Goal: Information Seeking & Learning: Find specific fact

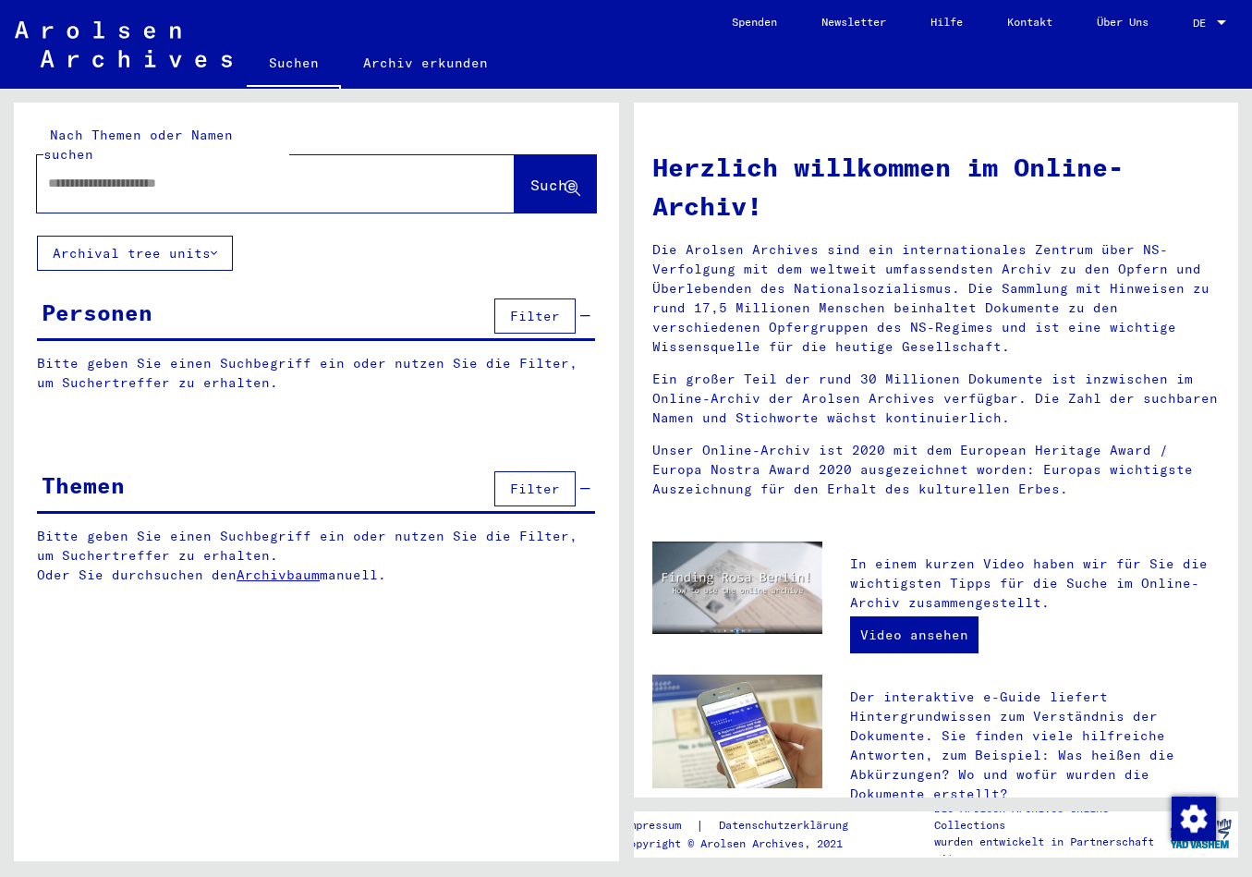
click at [88, 174] on input "text" at bounding box center [253, 183] width 411 height 19
click at [530, 176] on span "Suche" at bounding box center [553, 185] width 46 height 18
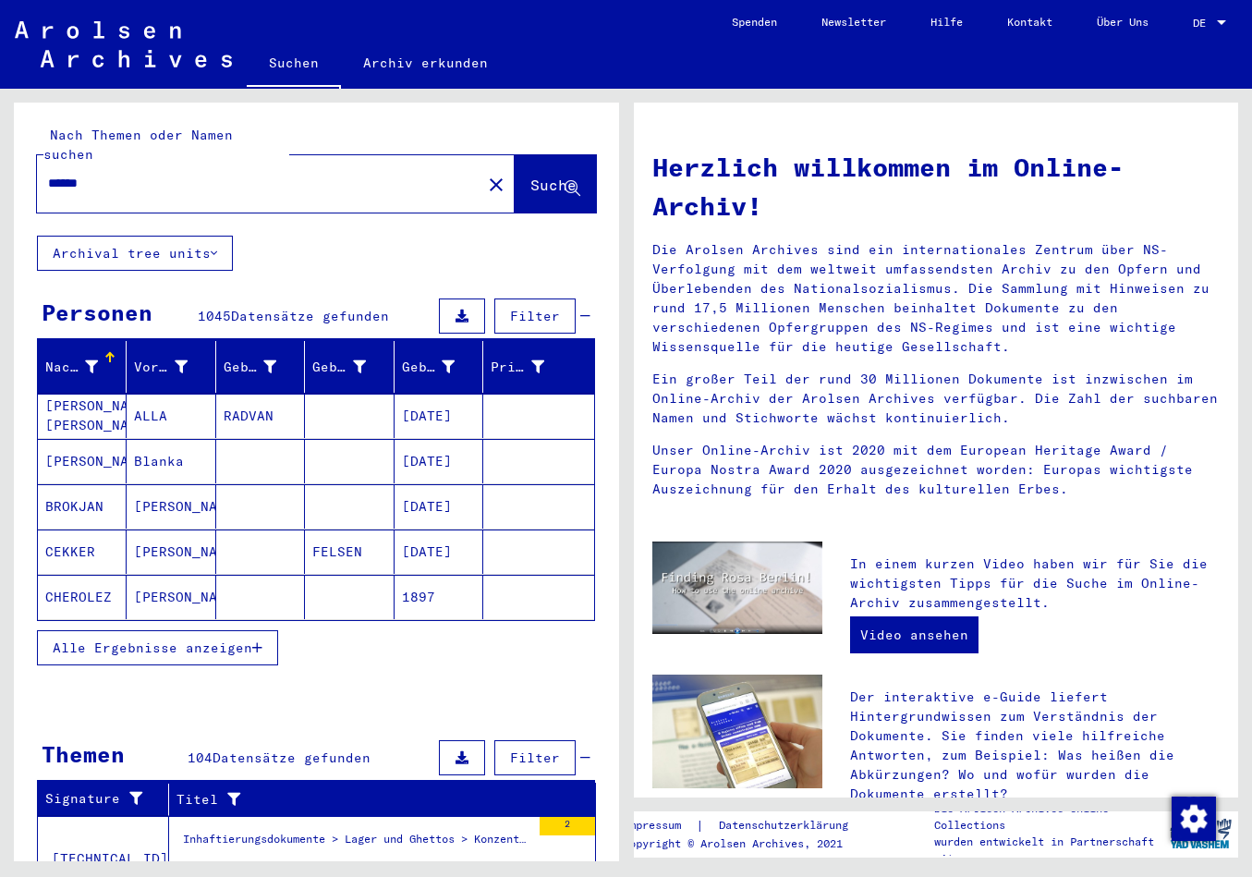
click at [122, 174] on input "******" at bounding box center [253, 183] width 411 height 19
type input "**********"
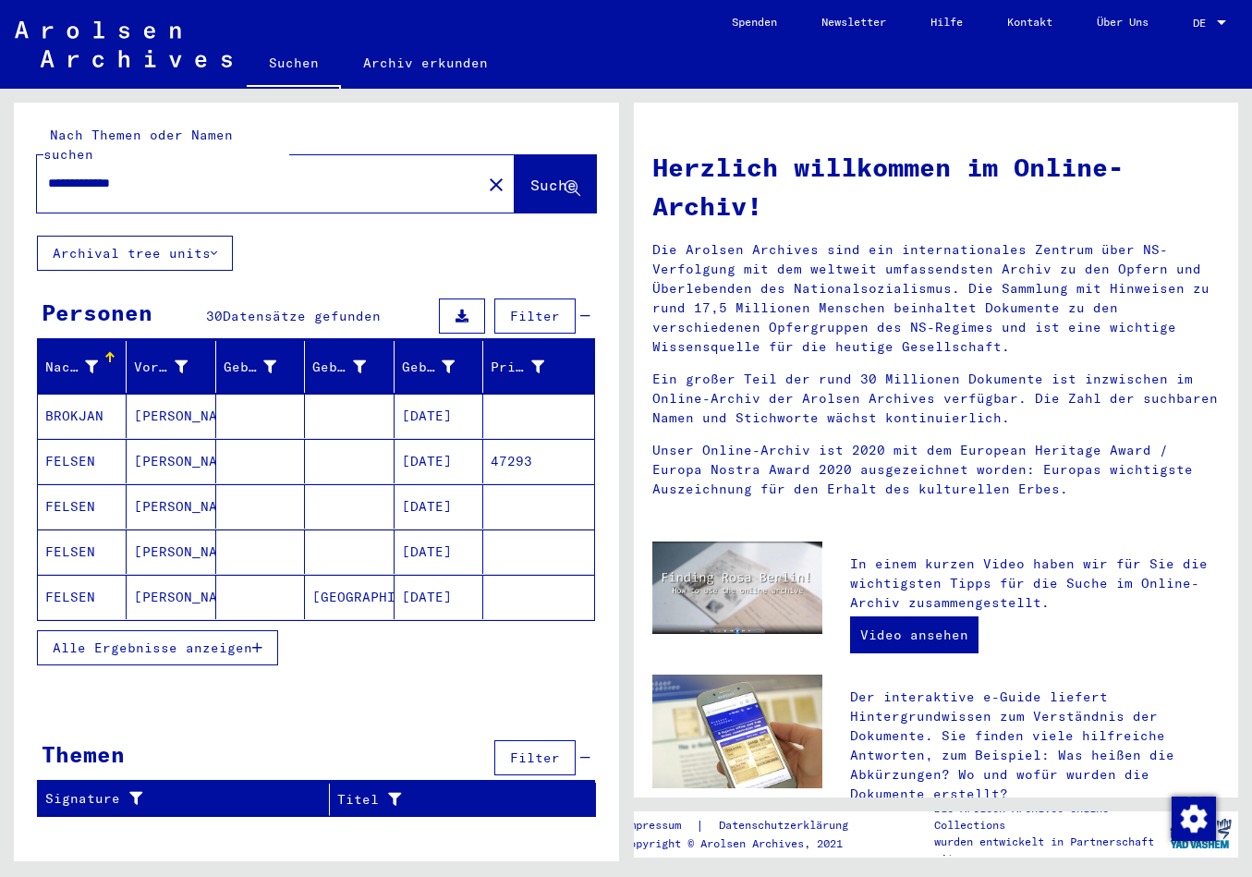
click at [270, 630] on button "Alle Ergebnisse anzeigen" at bounding box center [157, 647] width 241 height 35
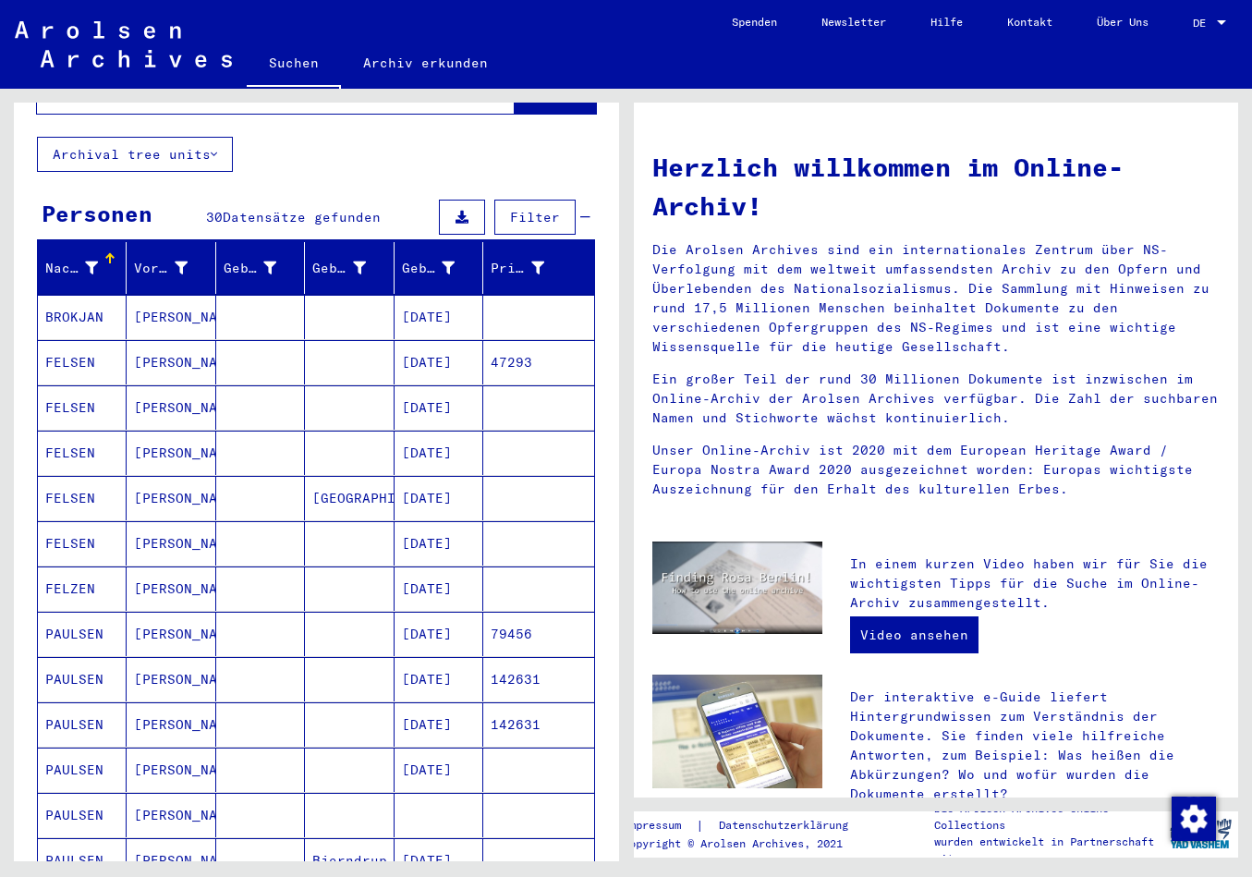
scroll to position [97, 0]
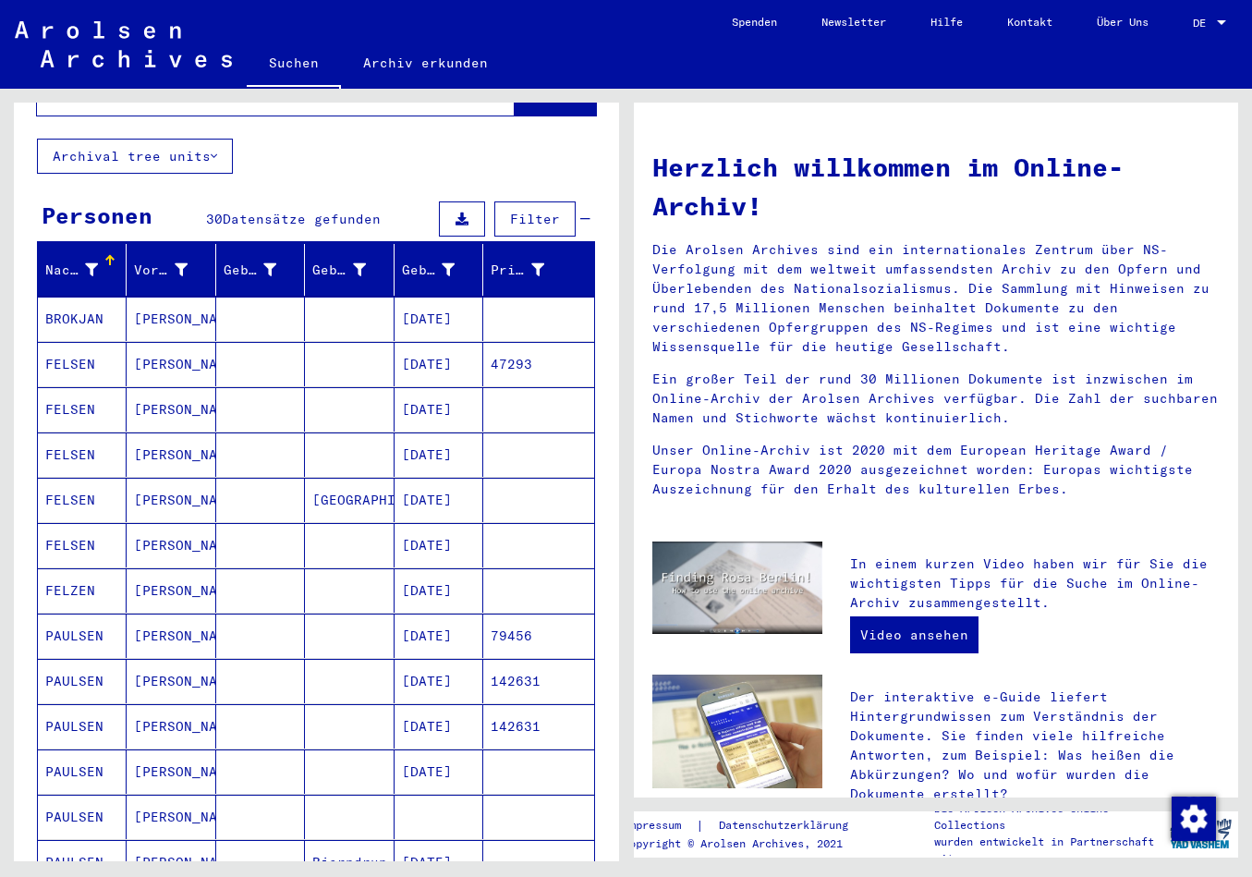
click at [110, 479] on mat-cell "FELSEN" at bounding box center [82, 500] width 89 height 44
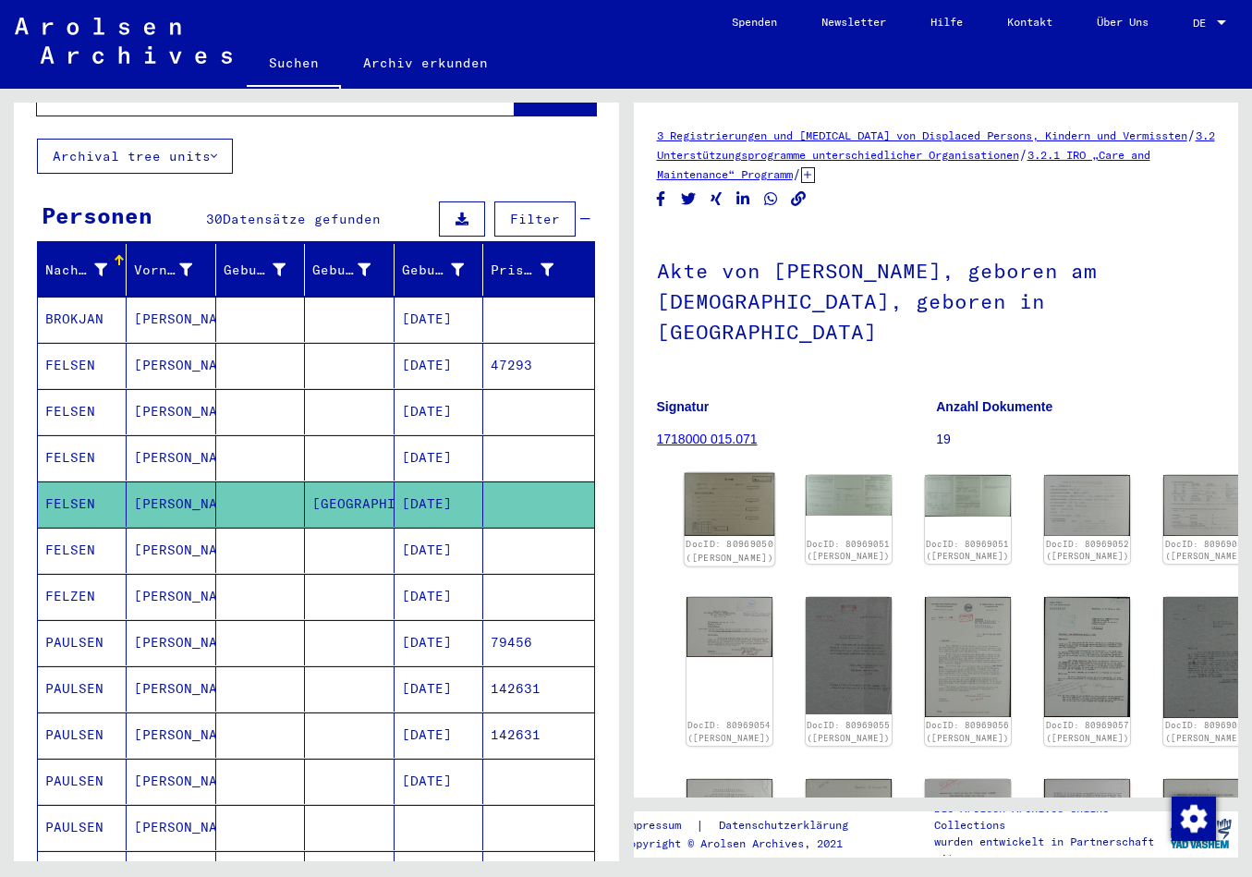
click at [706, 473] on img at bounding box center [729, 504] width 91 height 63
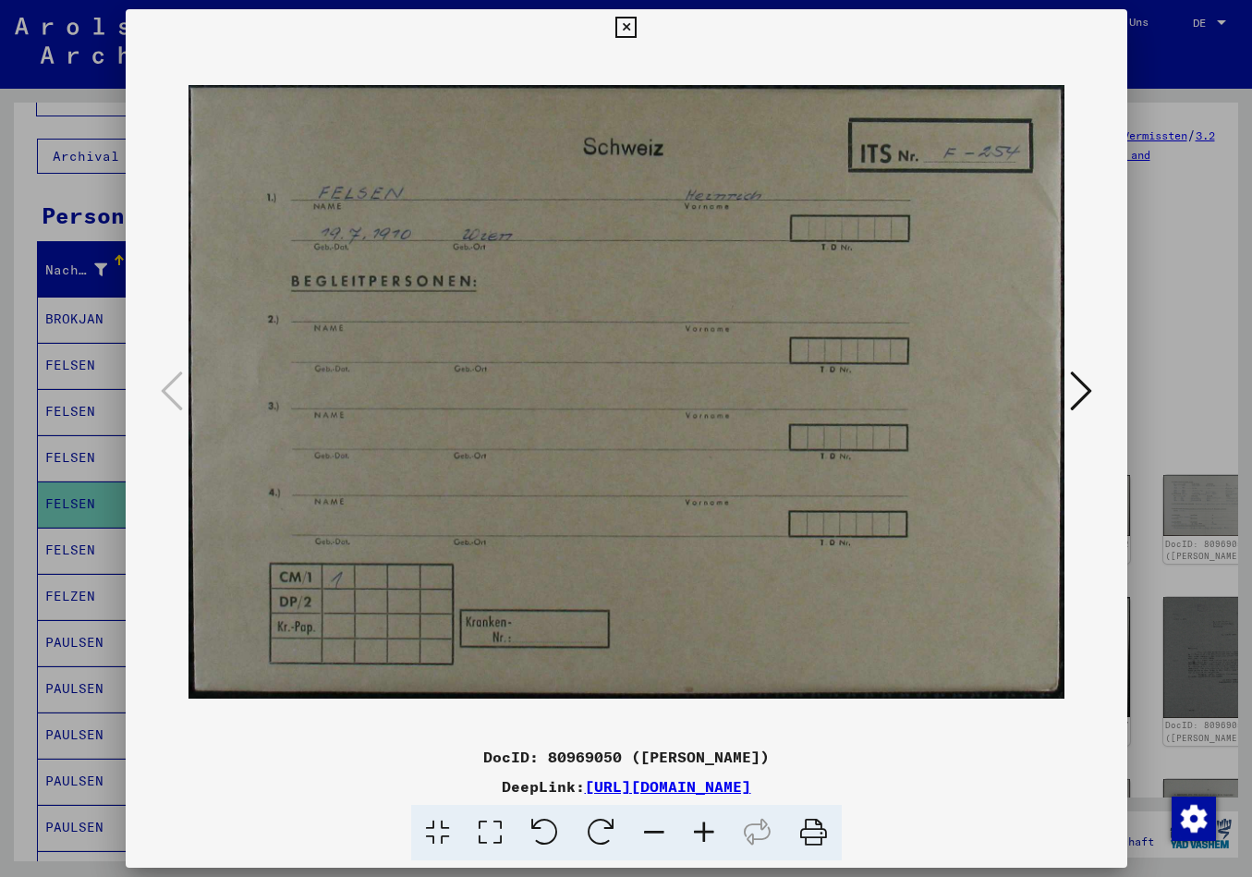
click at [445, 315] on img at bounding box center [627, 392] width 876 height 692
click at [1090, 387] on icon at bounding box center [1081, 391] width 22 height 44
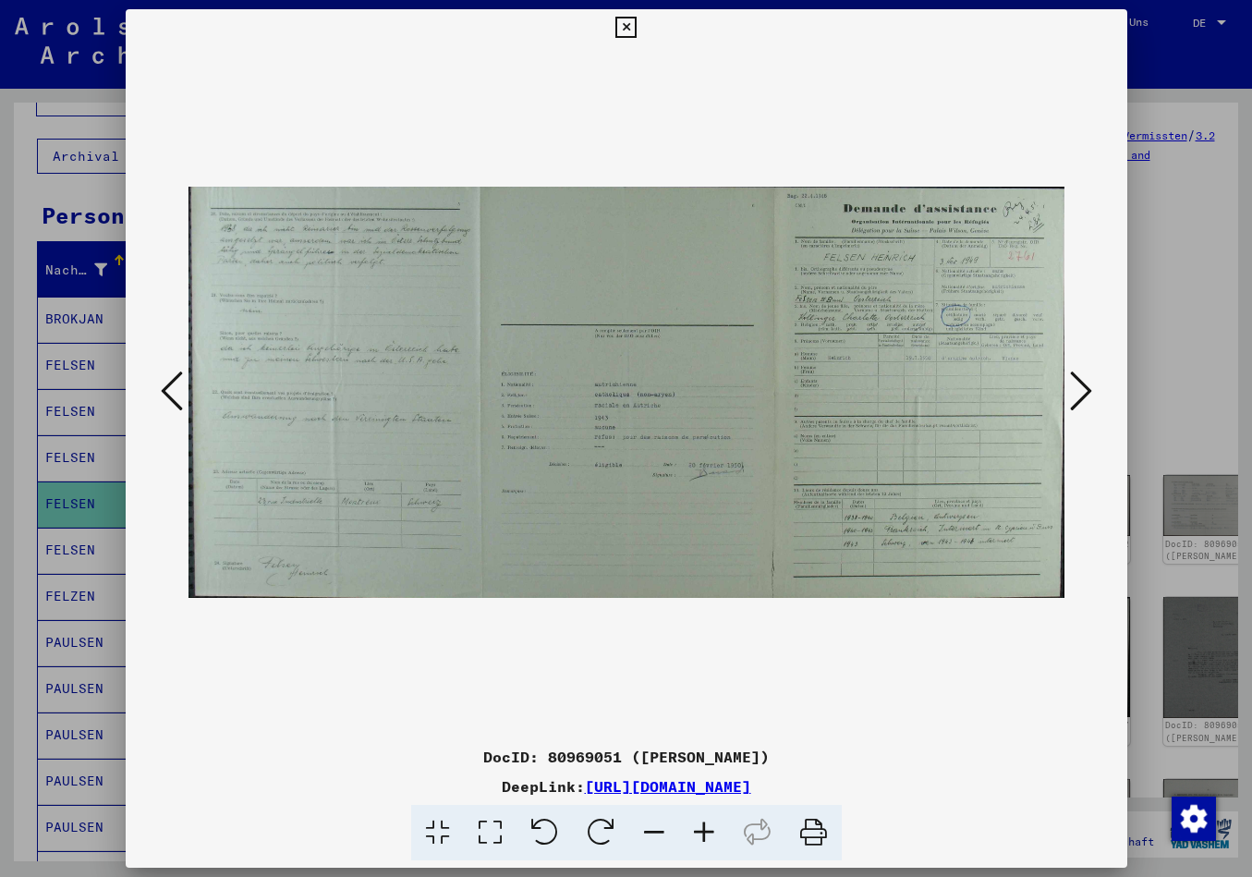
click at [1083, 384] on icon at bounding box center [1081, 391] width 22 height 44
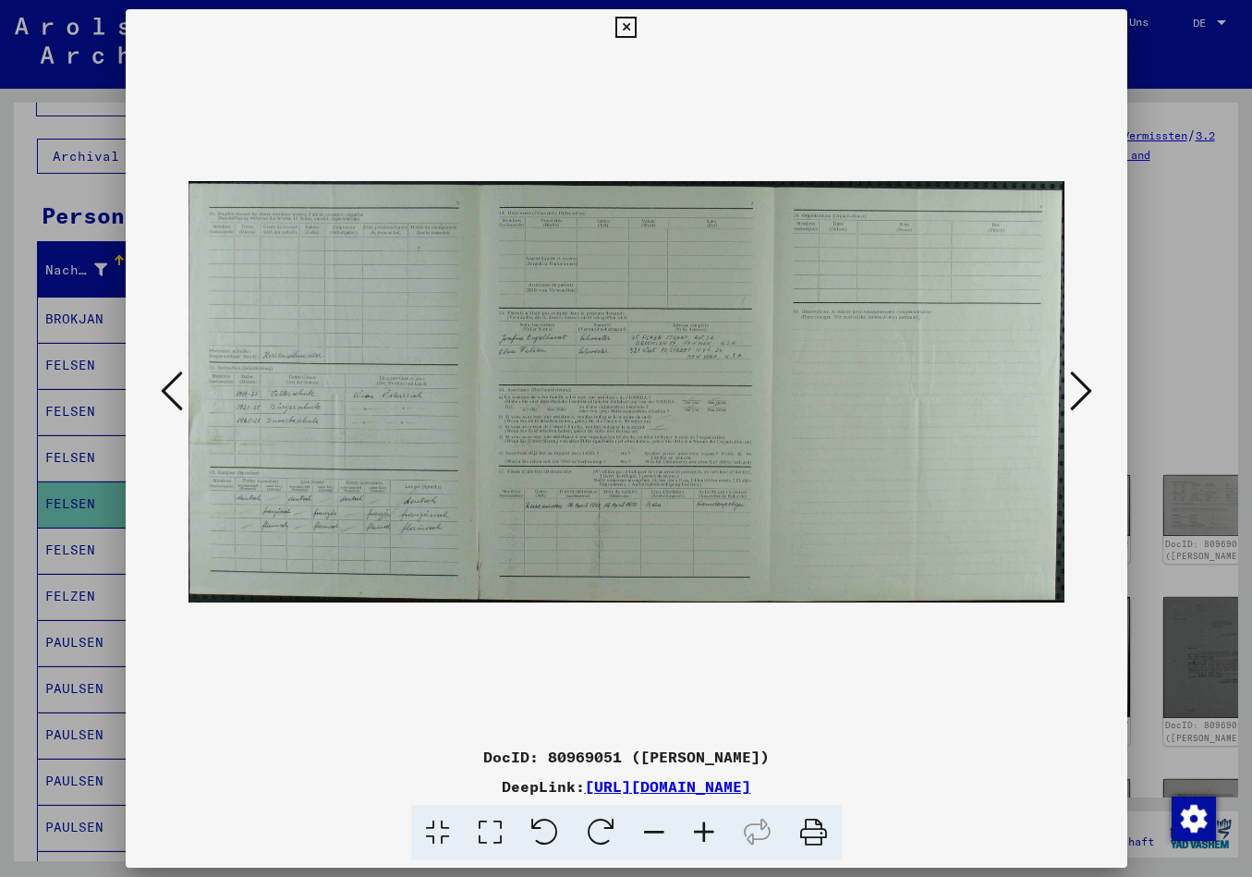
click at [736, 706] on img at bounding box center [627, 392] width 876 height 692
drag, startPoint x: 1078, startPoint y: 397, endPoint x: 1058, endPoint y: 413, distance: 25.0
click at [1077, 397] on icon at bounding box center [1081, 391] width 22 height 44
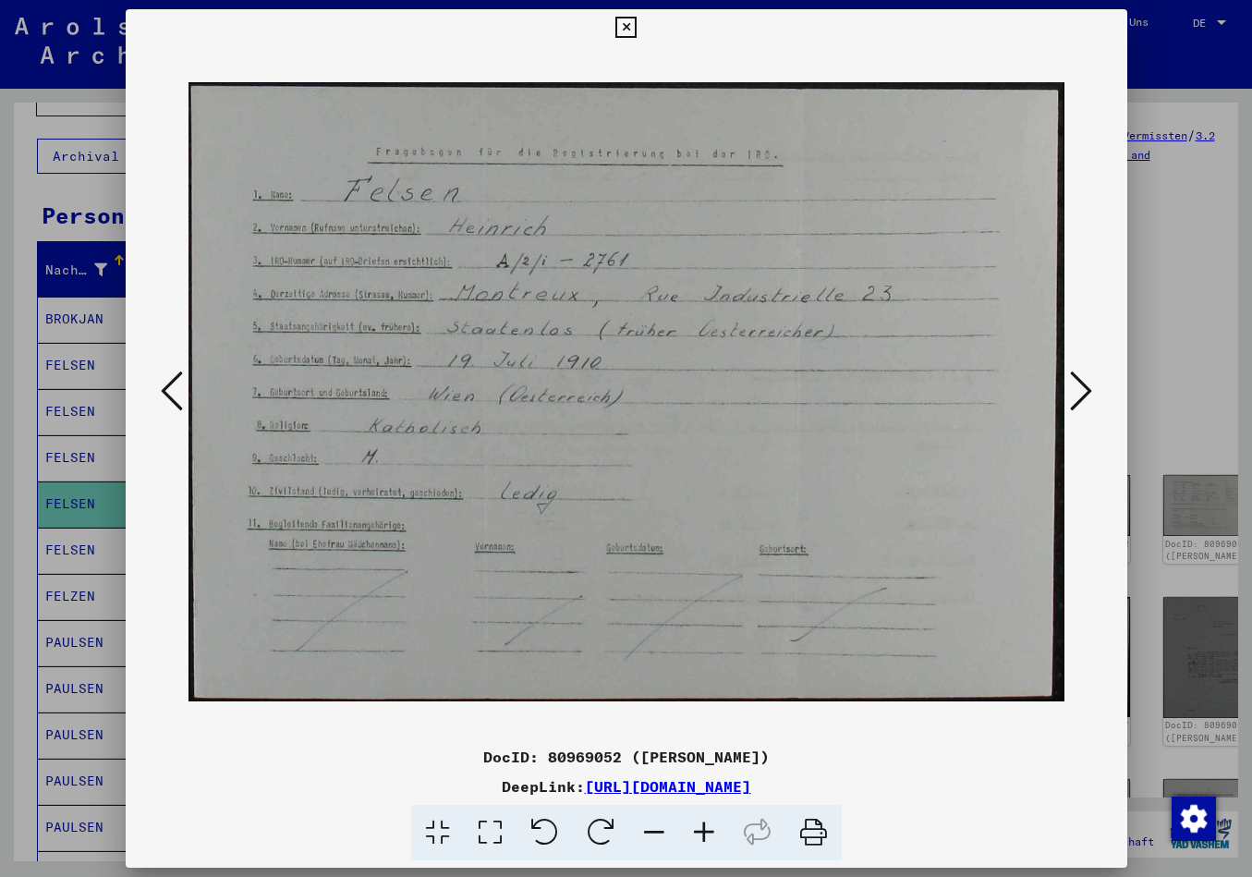
click at [1080, 385] on icon at bounding box center [1081, 391] width 22 height 44
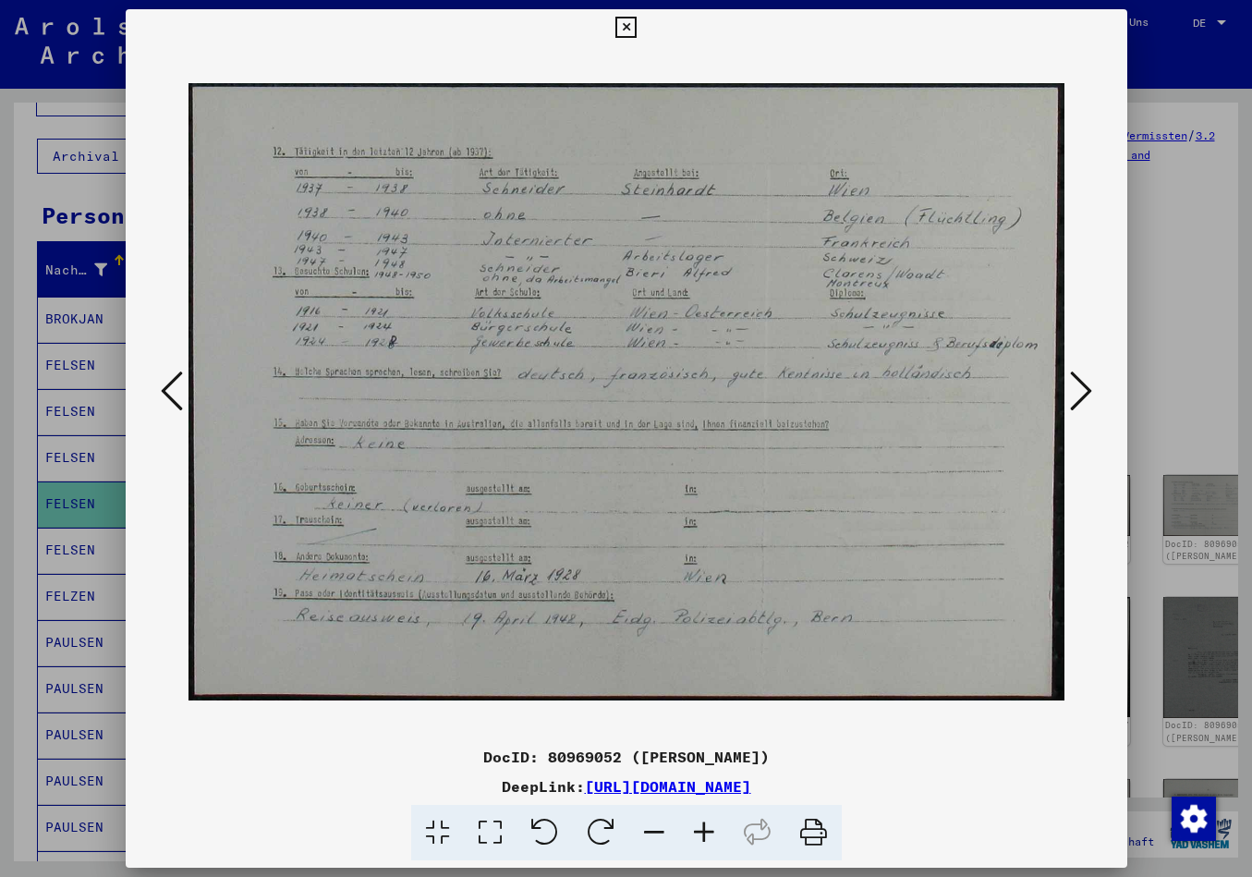
click at [1092, 395] on icon at bounding box center [1081, 391] width 22 height 44
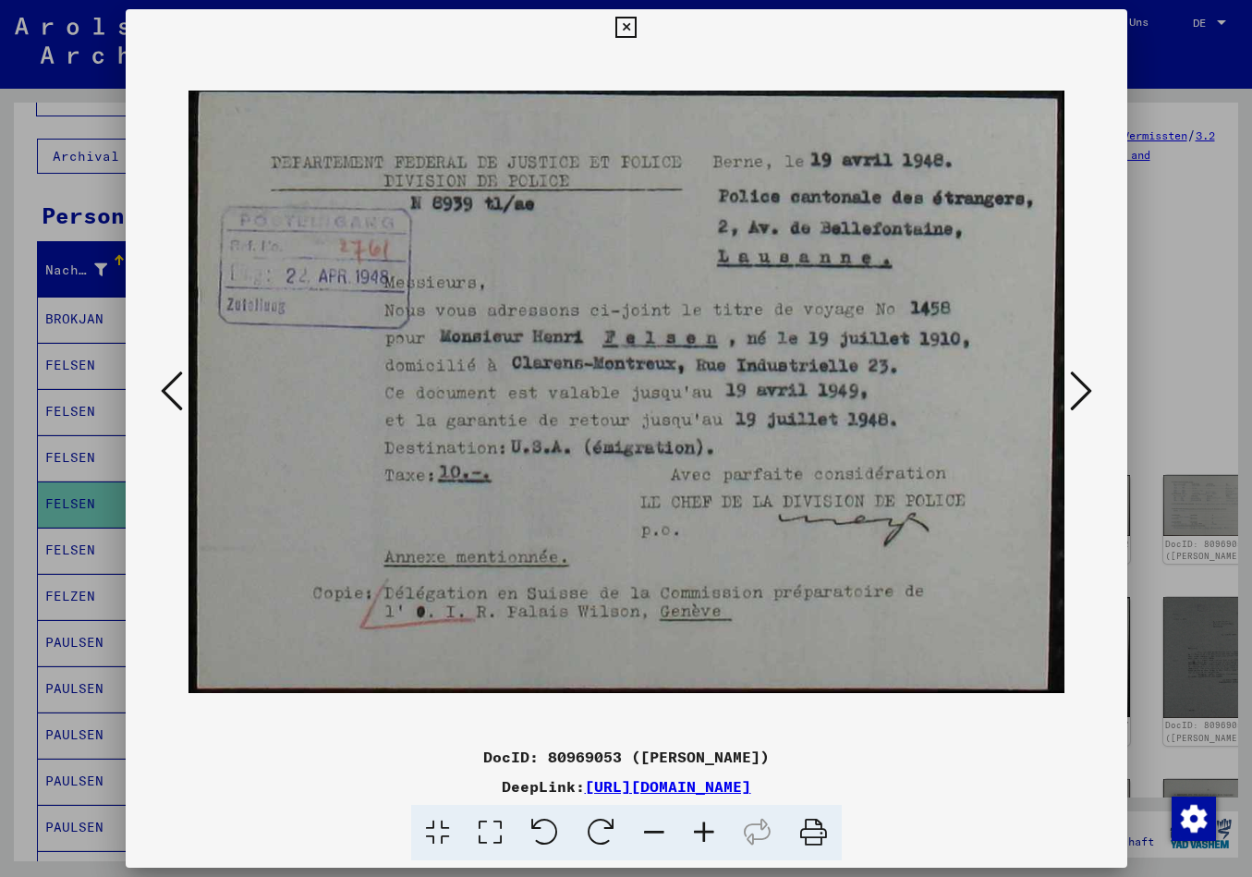
click at [1078, 387] on icon at bounding box center [1081, 391] width 22 height 44
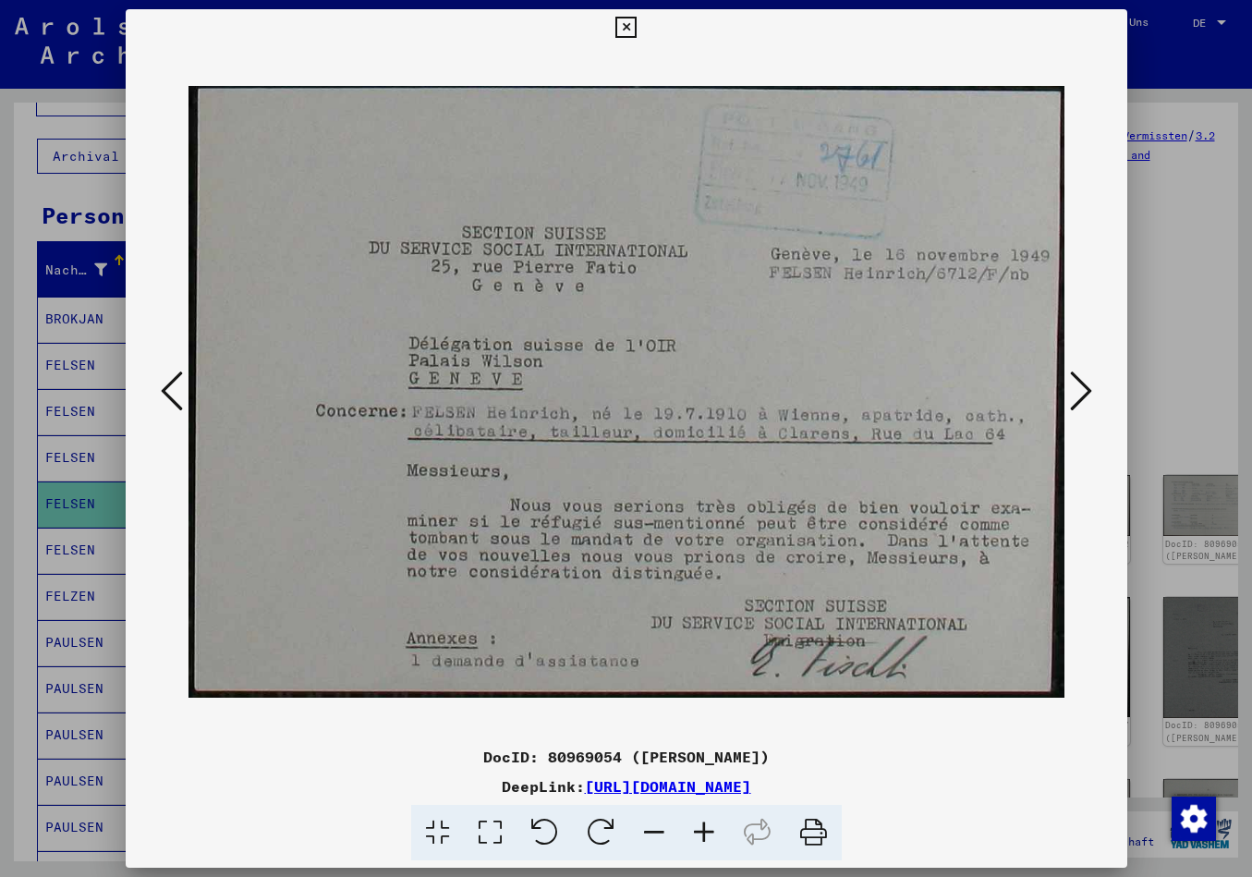
click at [1078, 391] on icon at bounding box center [1081, 391] width 22 height 44
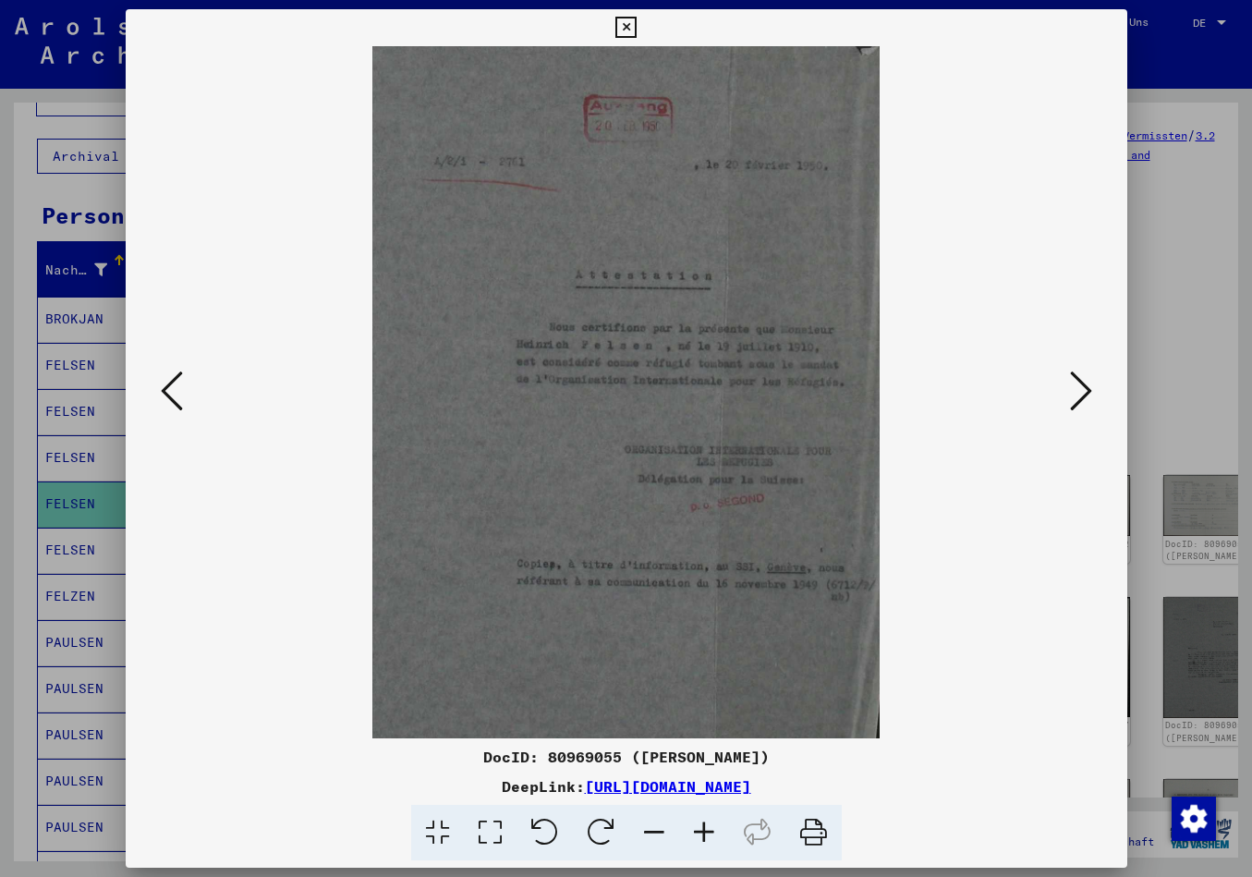
click at [1075, 384] on icon at bounding box center [1081, 391] width 22 height 44
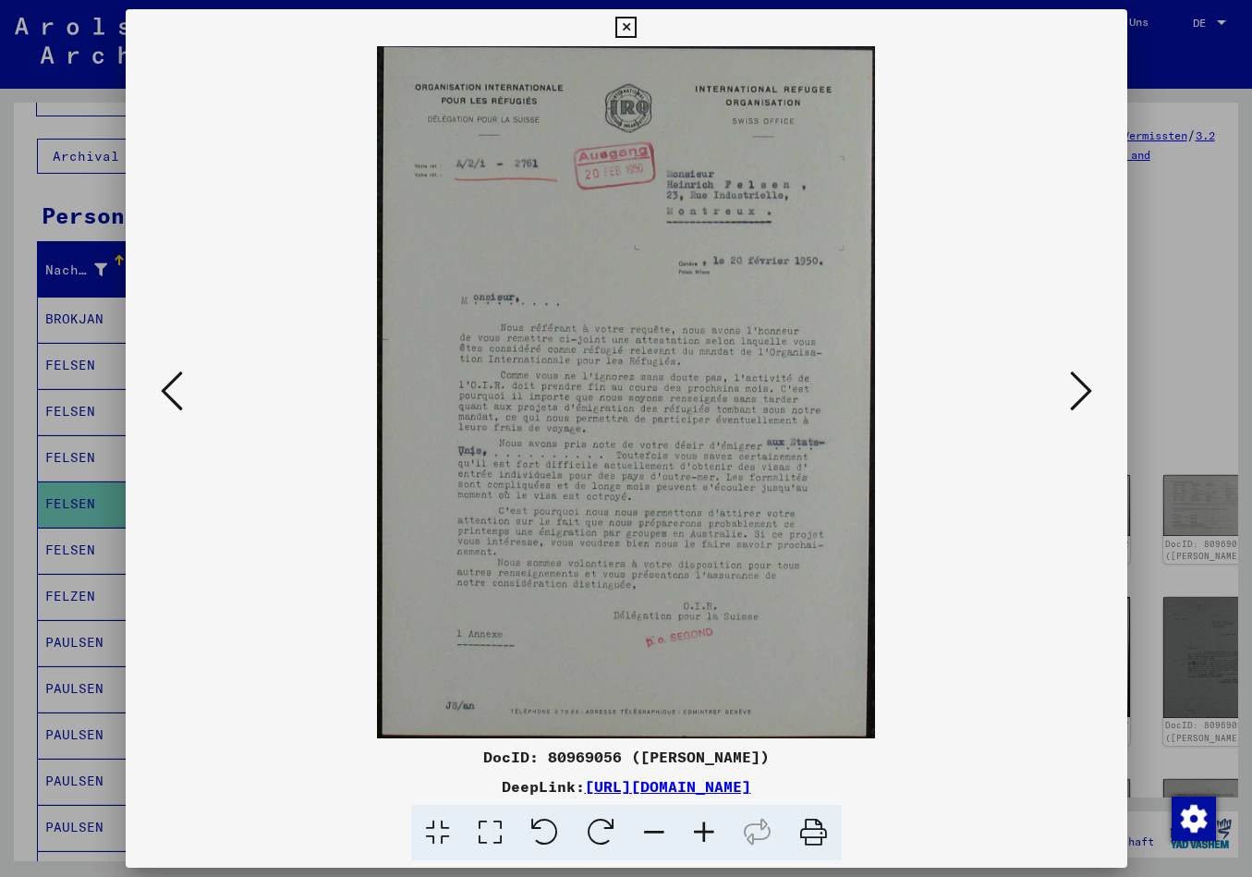
click at [1081, 402] on icon at bounding box center [1081, 391] width 22 height 44
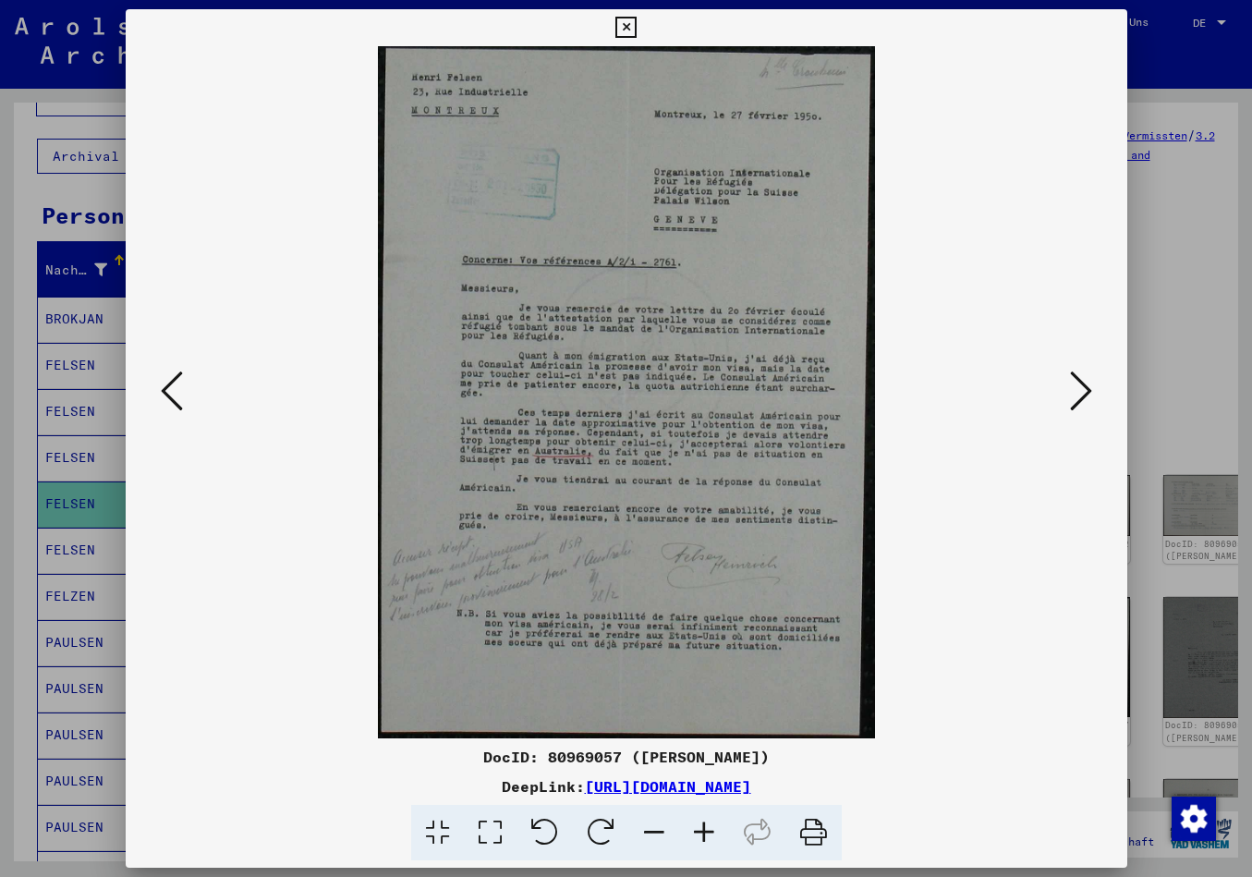
click at [1081, 393] on icon at bounding box center [1081, 391] width 22 height 44
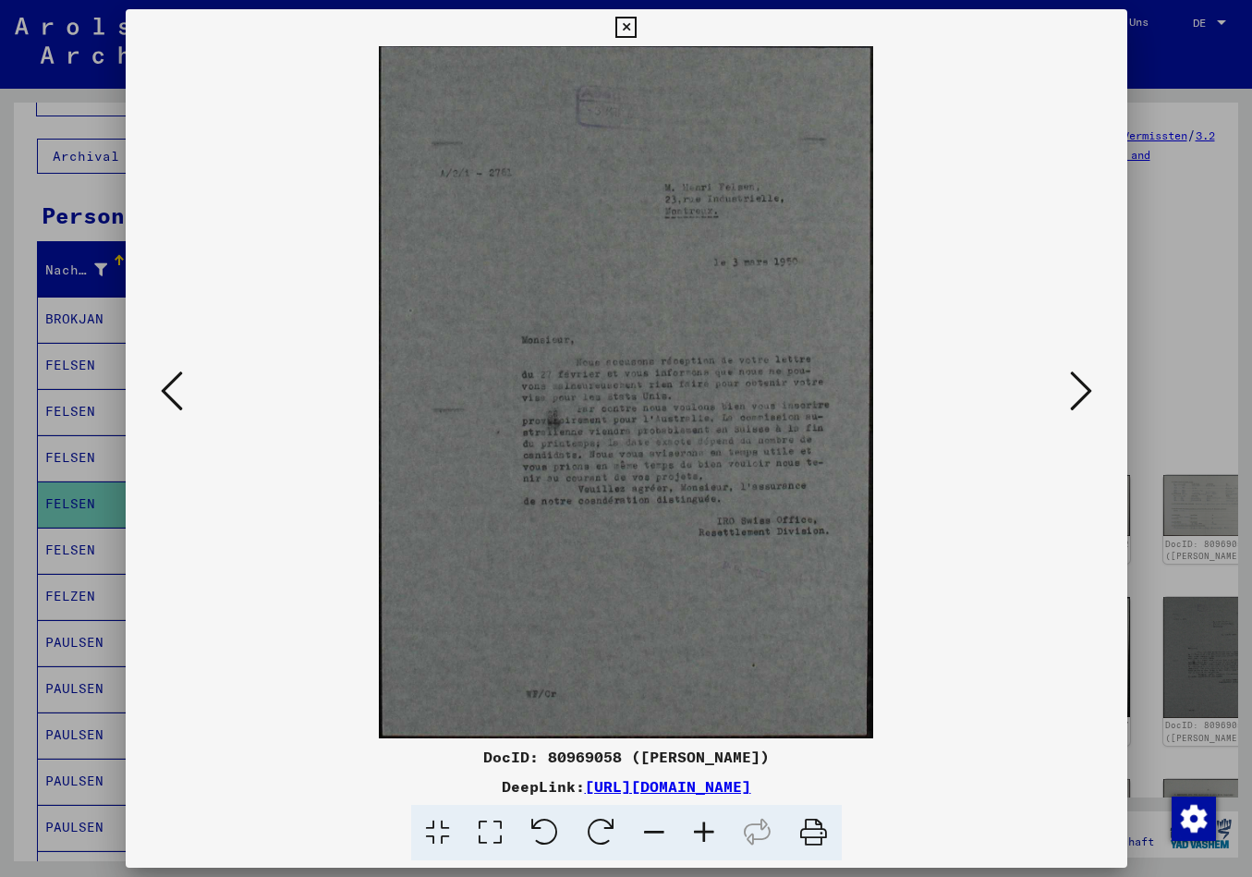
click at [1081, 392] on icon at bounding box center [1081, 391] width 22 height 44
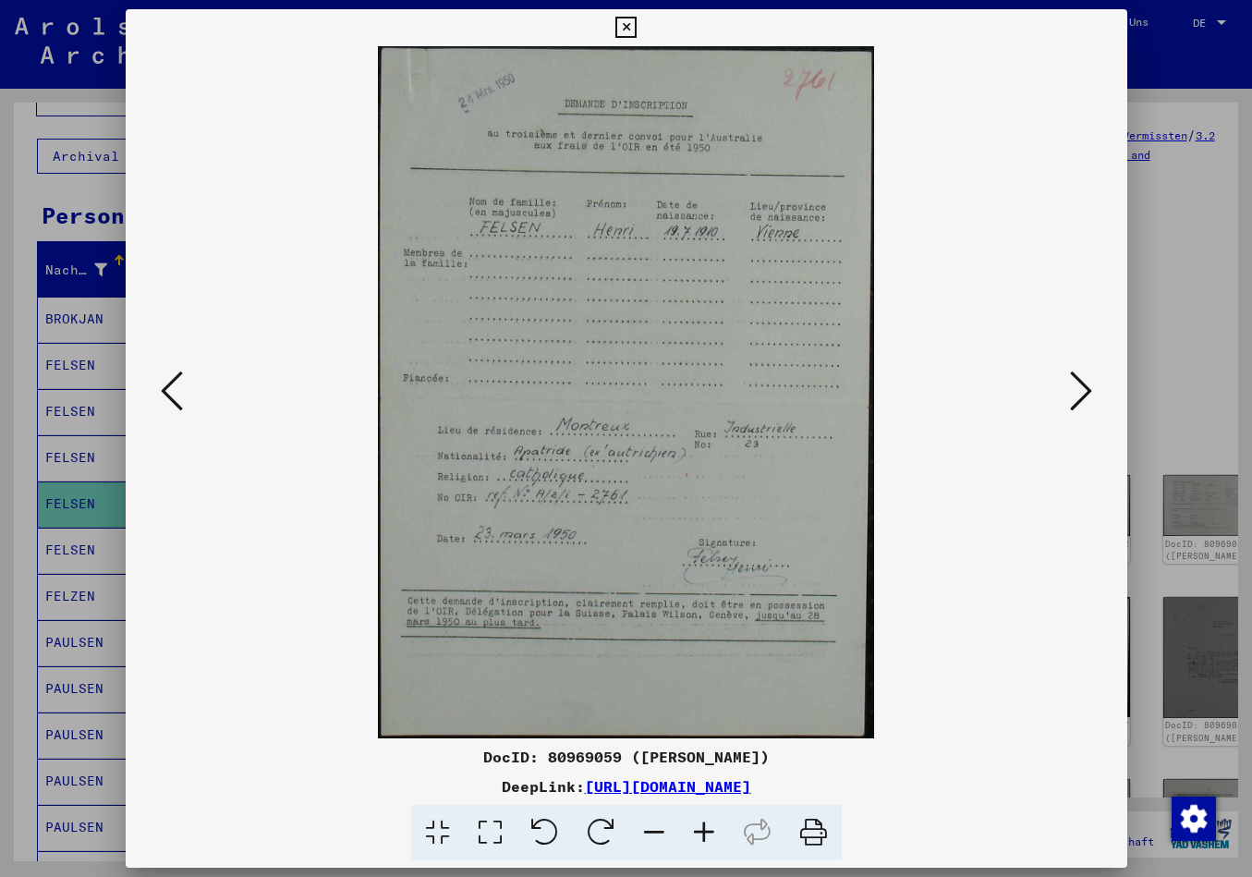
click at [1073, 384] on icon at bounding box center [1081, 391] width 22 height 44
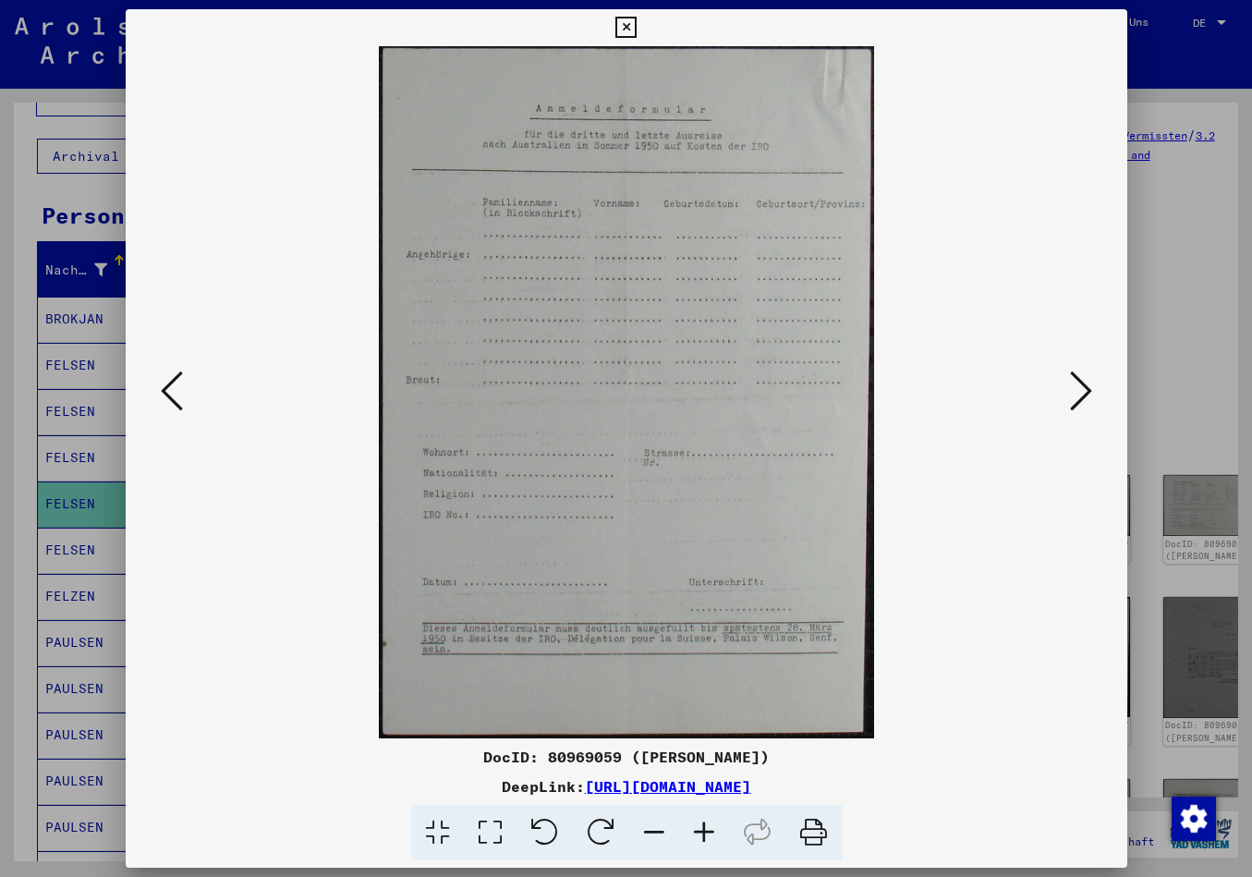
click at [1083, 377] on icon at bounding box center [1081, 391] width 22 height 44
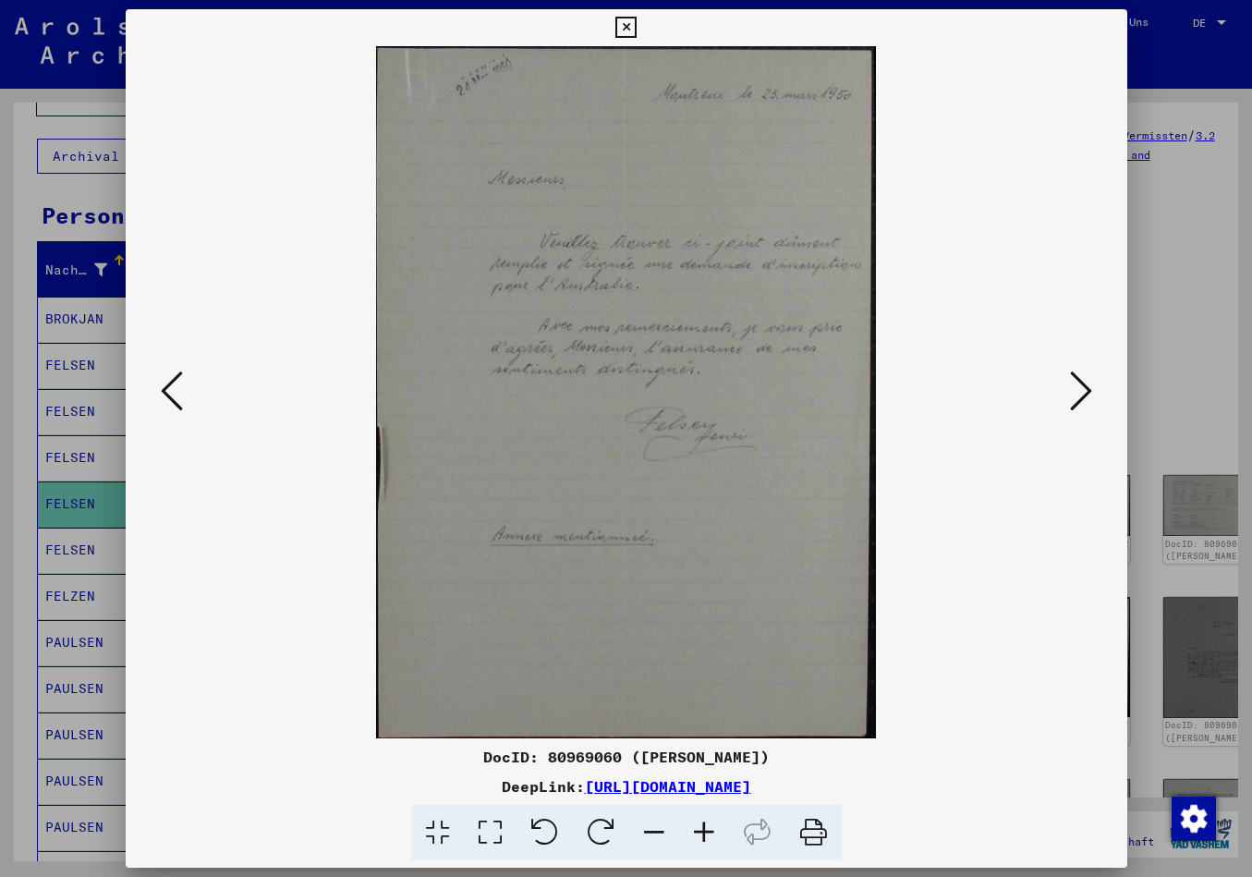
click at [1083, 389] on icon at bounding box center [1081, 391] width 22 height 44
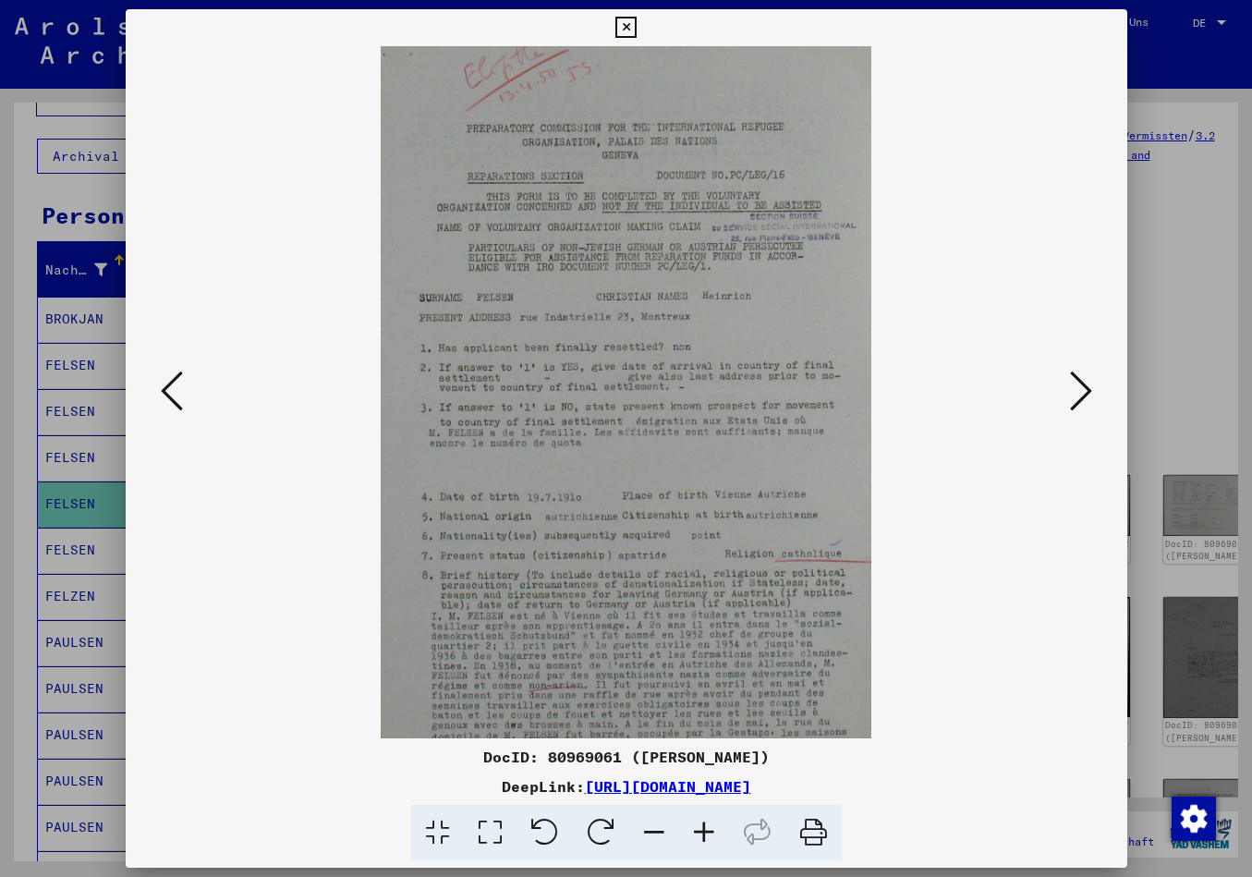
click at [704, 829] on icon at bounding box center [704, 833] width 50 height 56
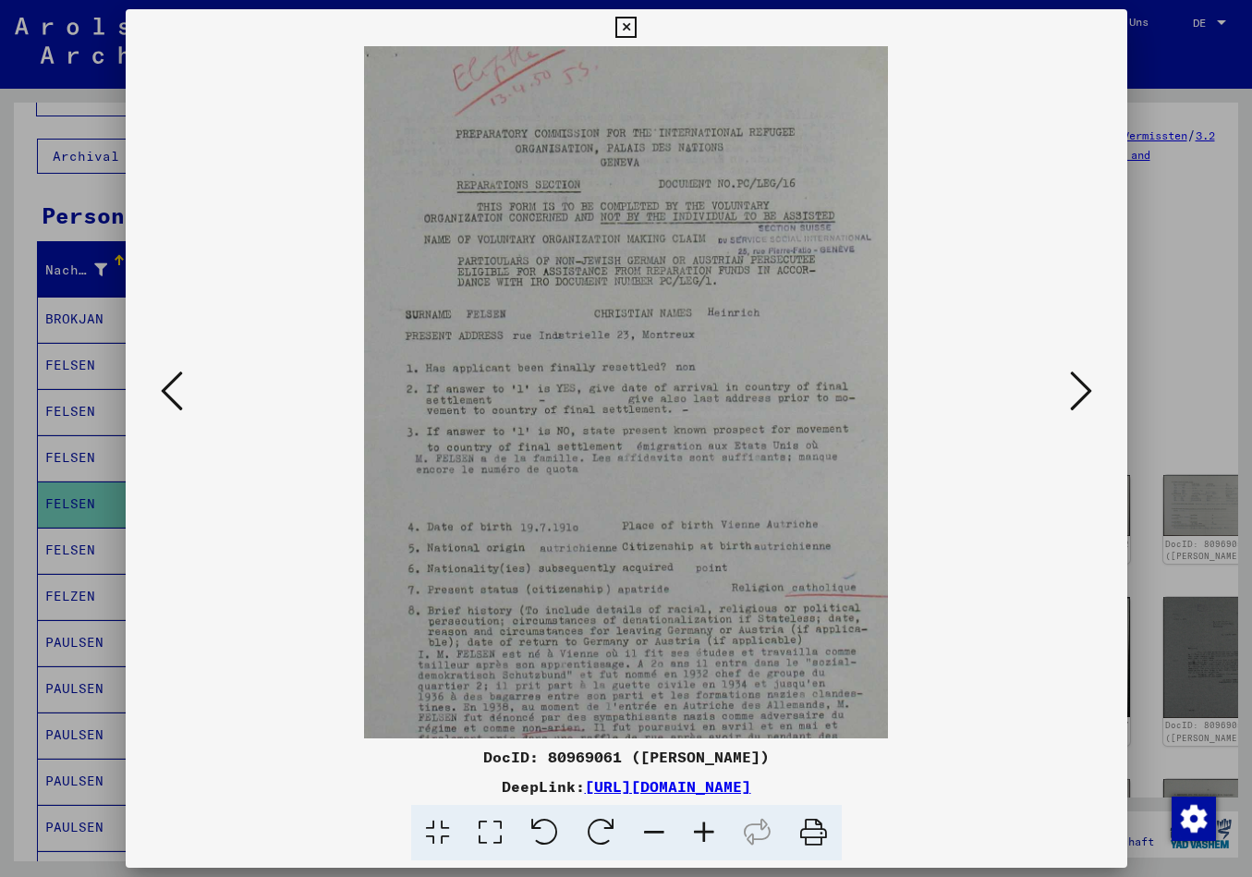
click at [1079, 385] on icon at bounding box center [1081, 391] width 22 height 44
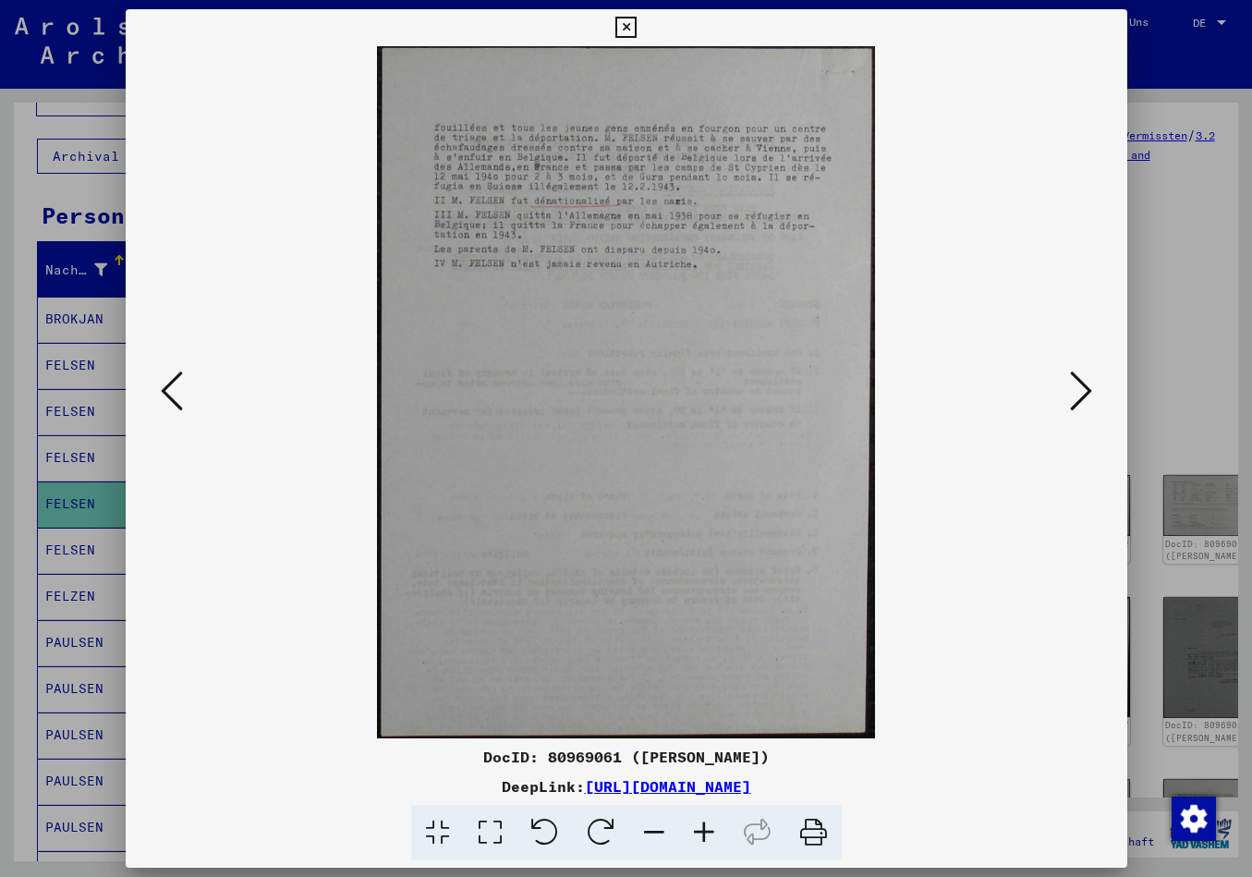
click at [1081, 397] on icon at bounding box center [1081, 391] width 22 height 44
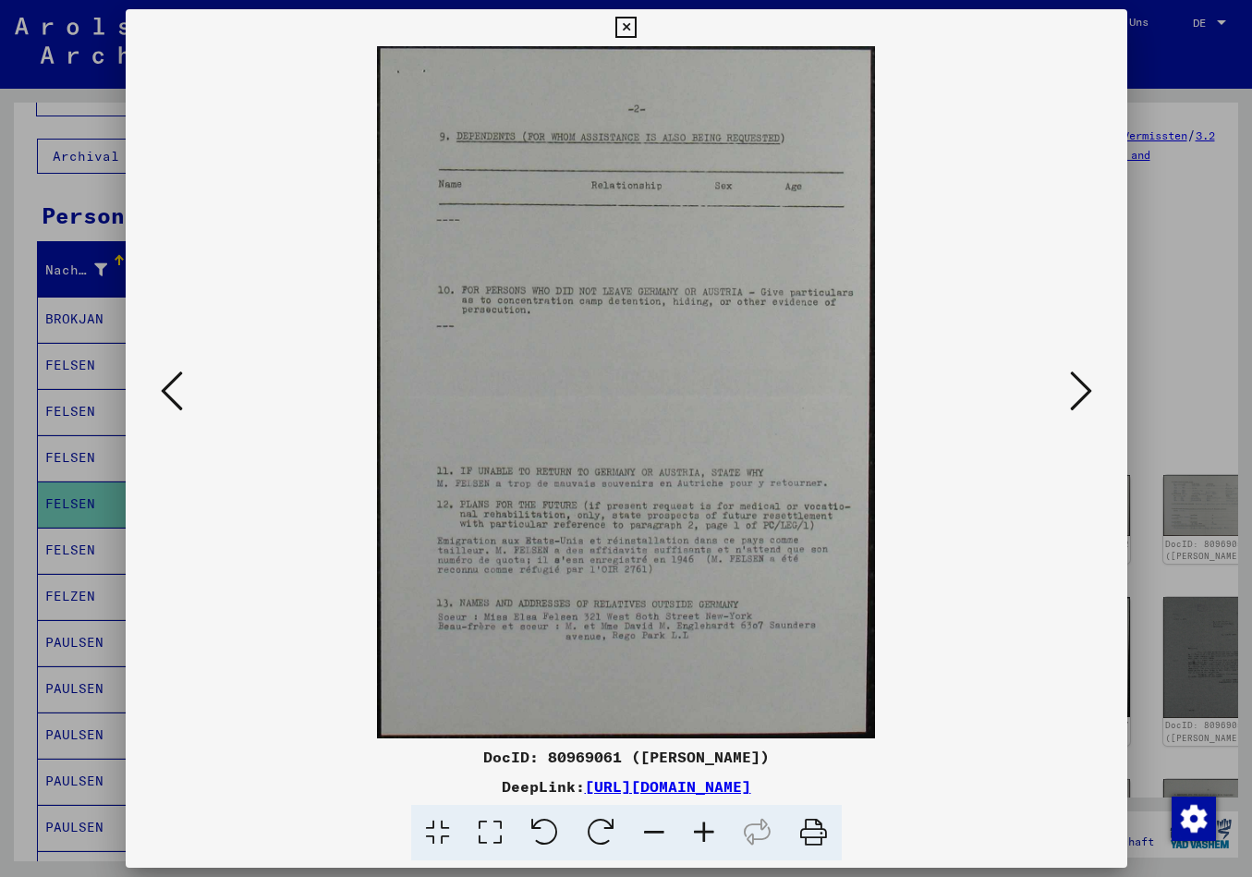
drag, startPoint x: 1081, startPoint y: 390, endPoint x: 1074, endPoint y: 398, distance: 11.1
click at [1081, 391] on icon at bounding box center [1081, 391] width 22 height 44
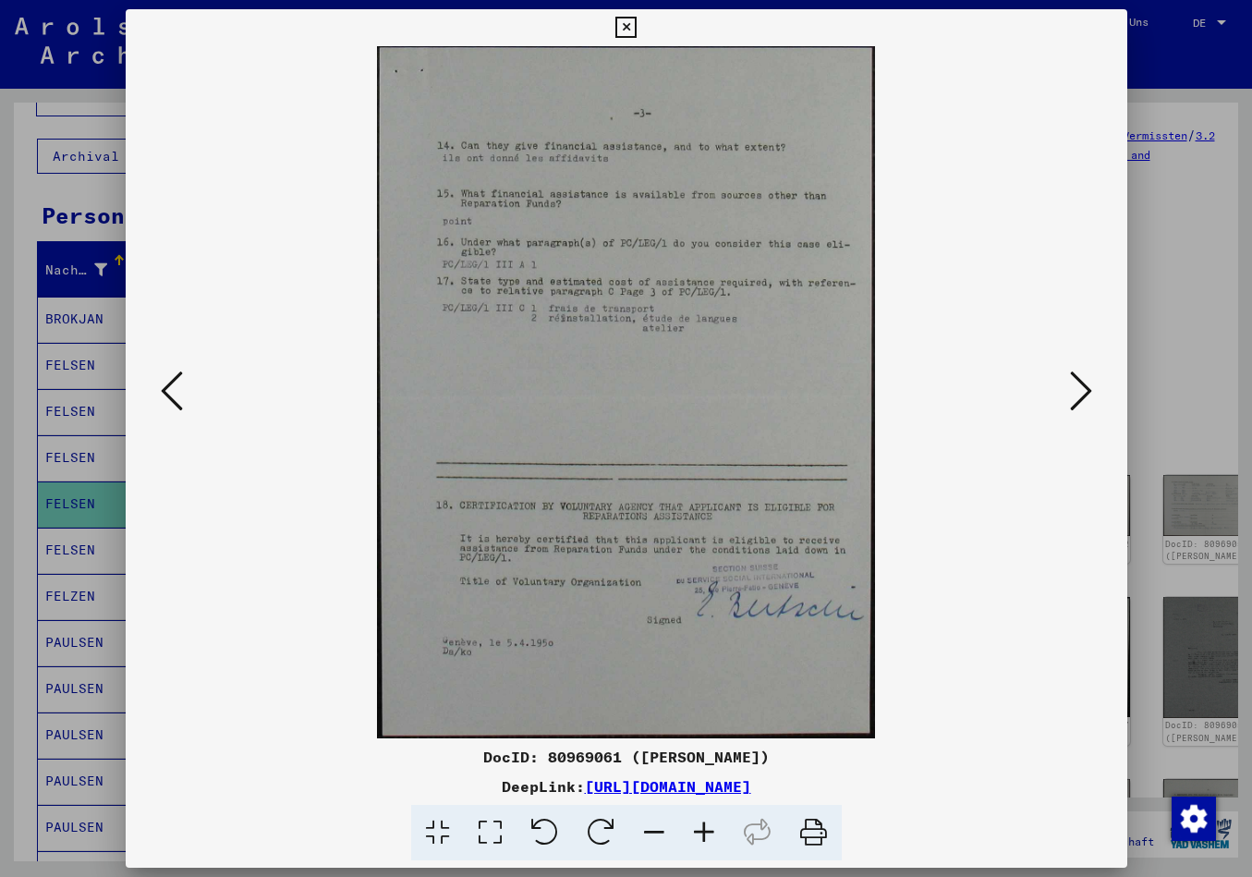
drag, startPoint x: 1071, startPoint y: 397, endPoint x: 1053, endPoint y: 404, distance: 19.6
click at [1070, 397] on button at bounding box center [1081, 392] width 33 height 53
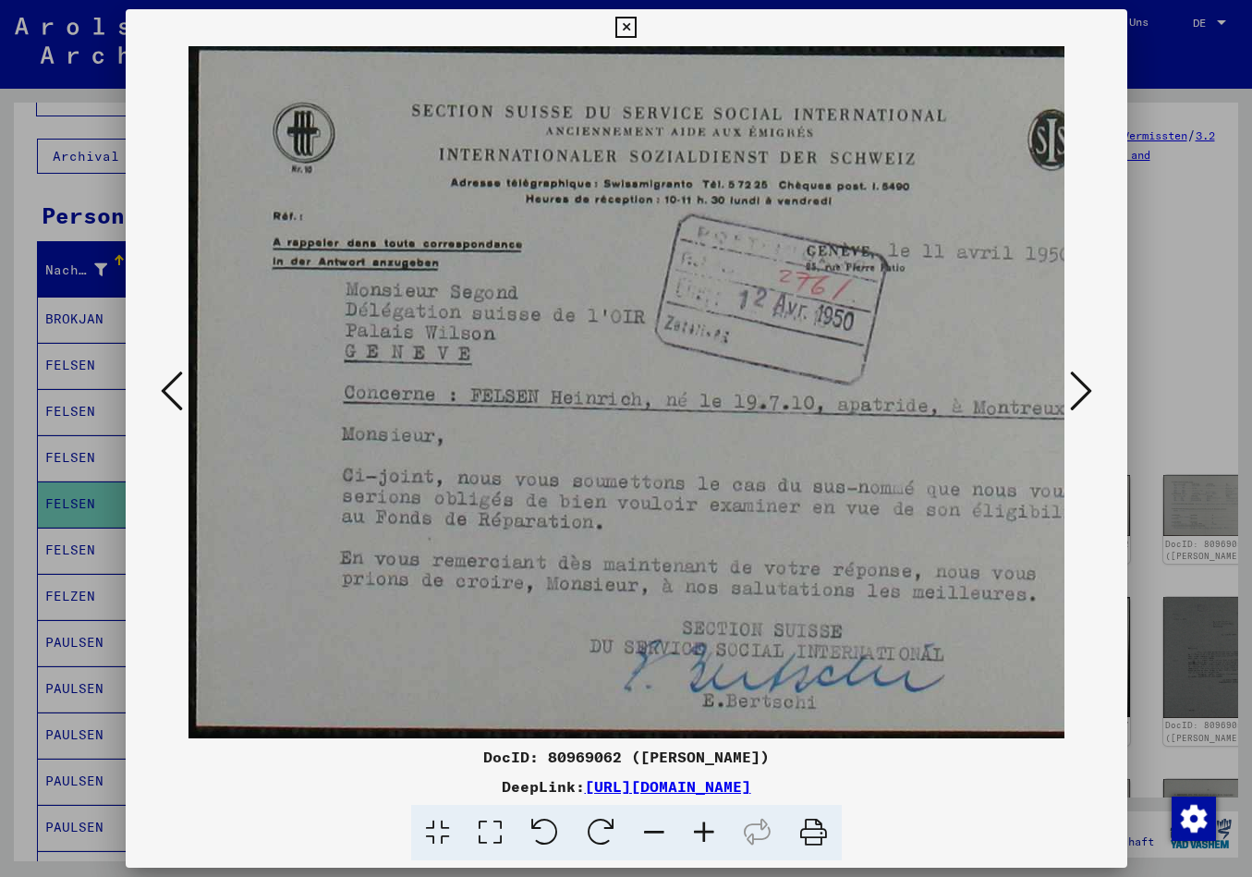
click at [1076, 388] on icon at bounding box center [1081, 391] width 22 height 44
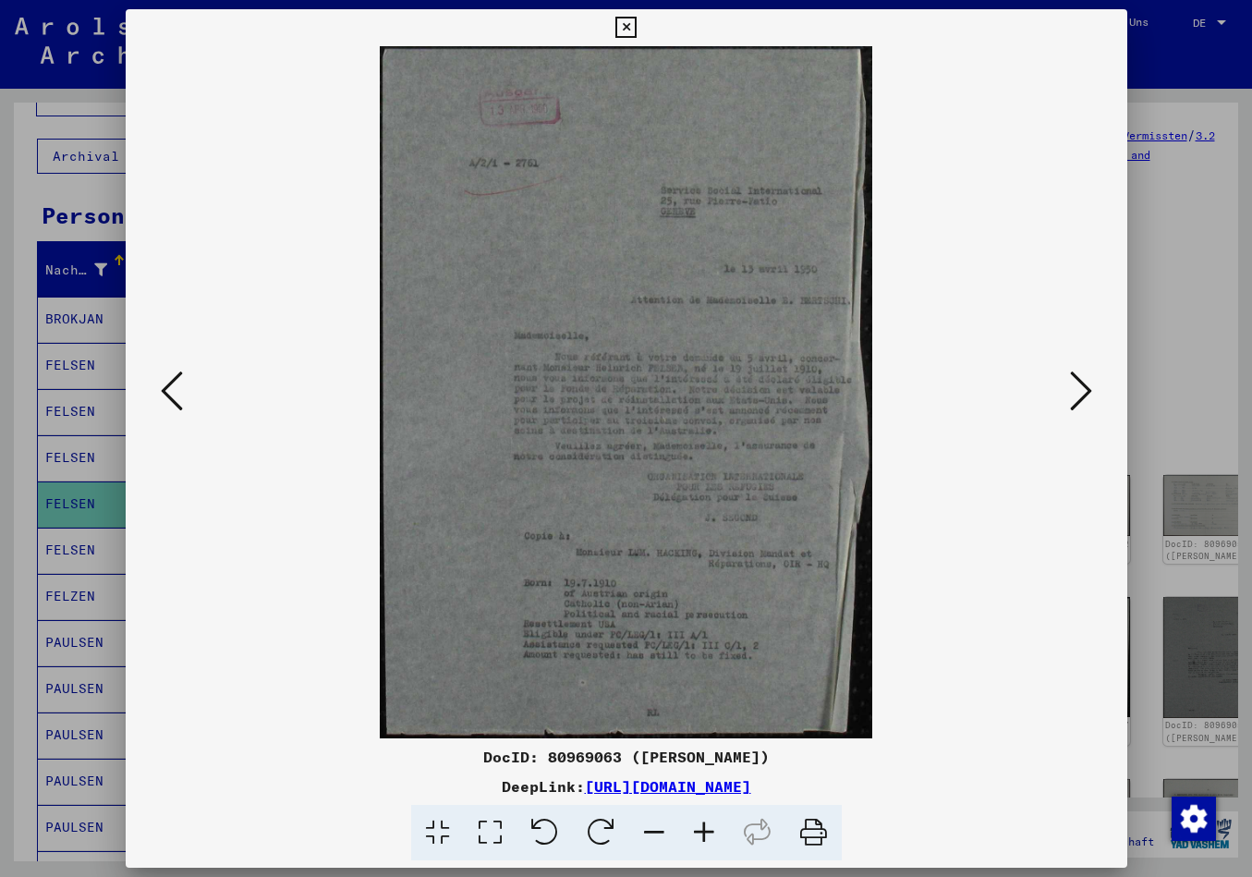
click at [1080, 401] on icon at bounding box center [1081, 391] width 22 height 44
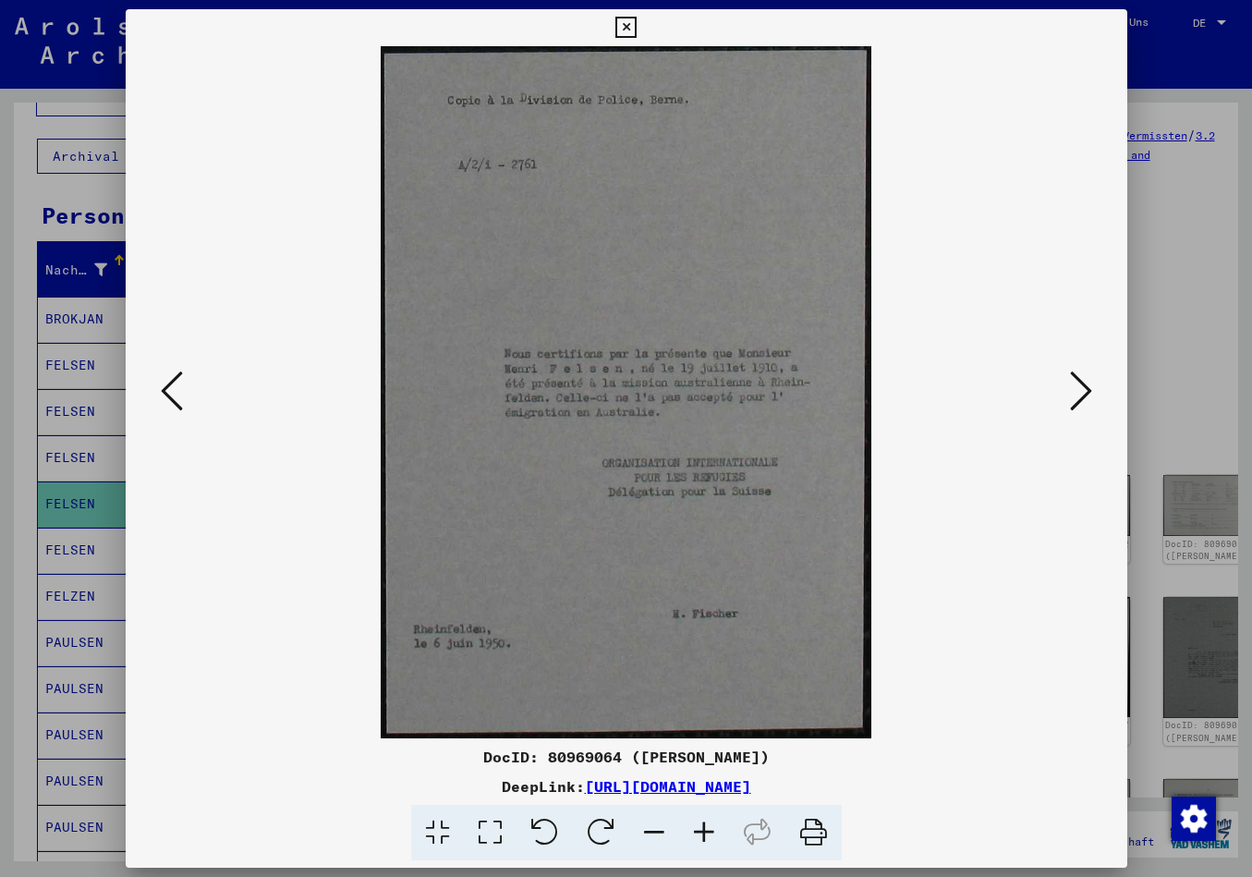
click at [1077, 384] on icon at bounding box center [1081, 391] width 22 height 44
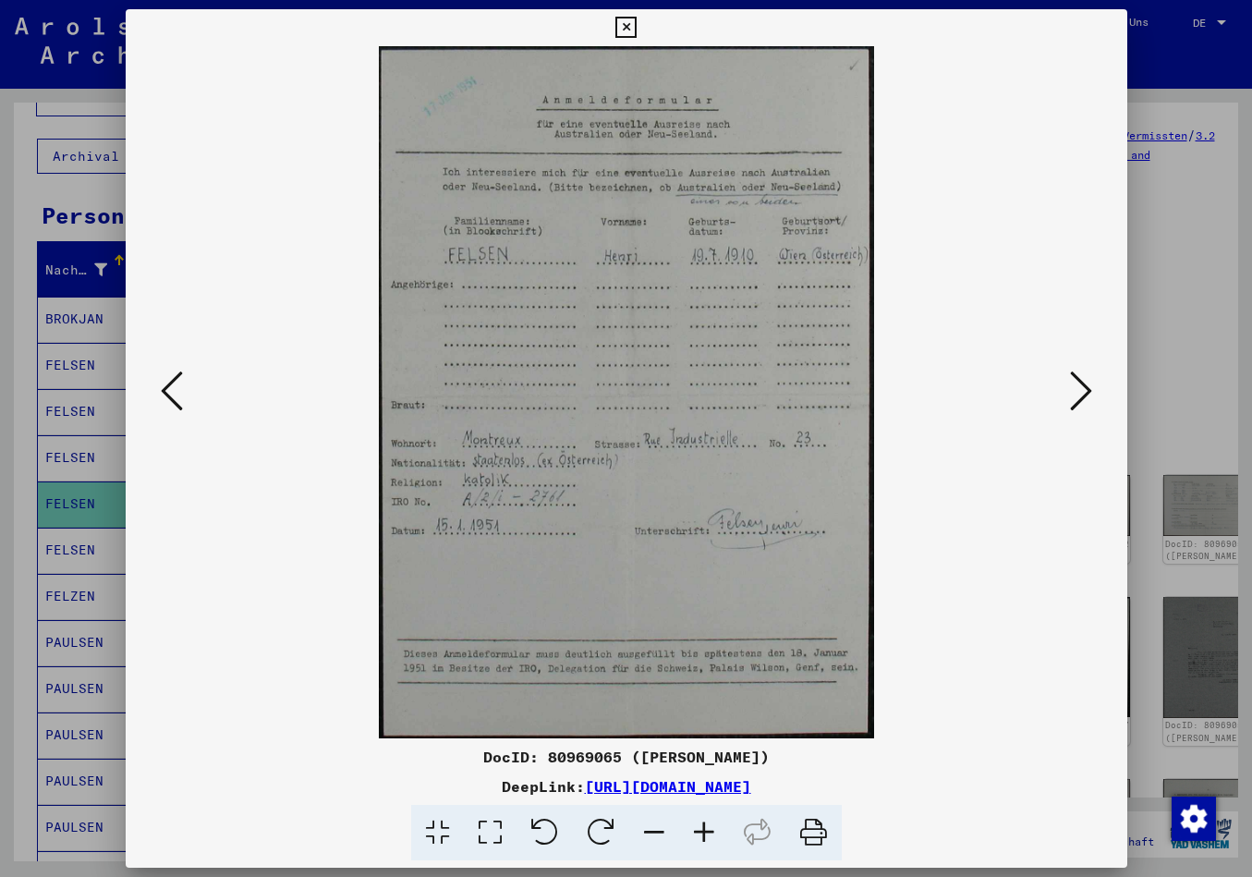
click at [1081, 389] on icon at bounding box center [1081, 391] width 22 height 44
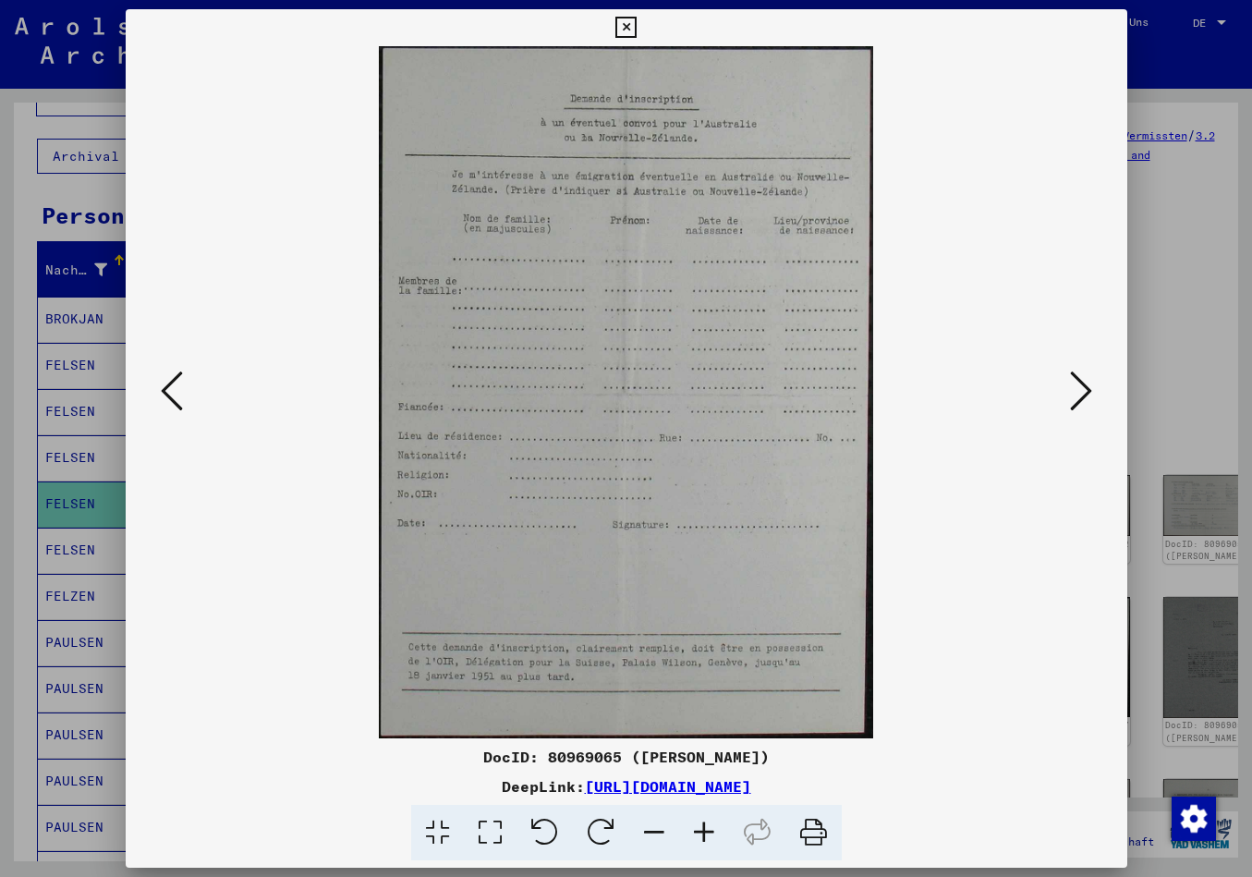
click at [1079, 388] on icon at bounding box center [1081, 391] width 22 height 44
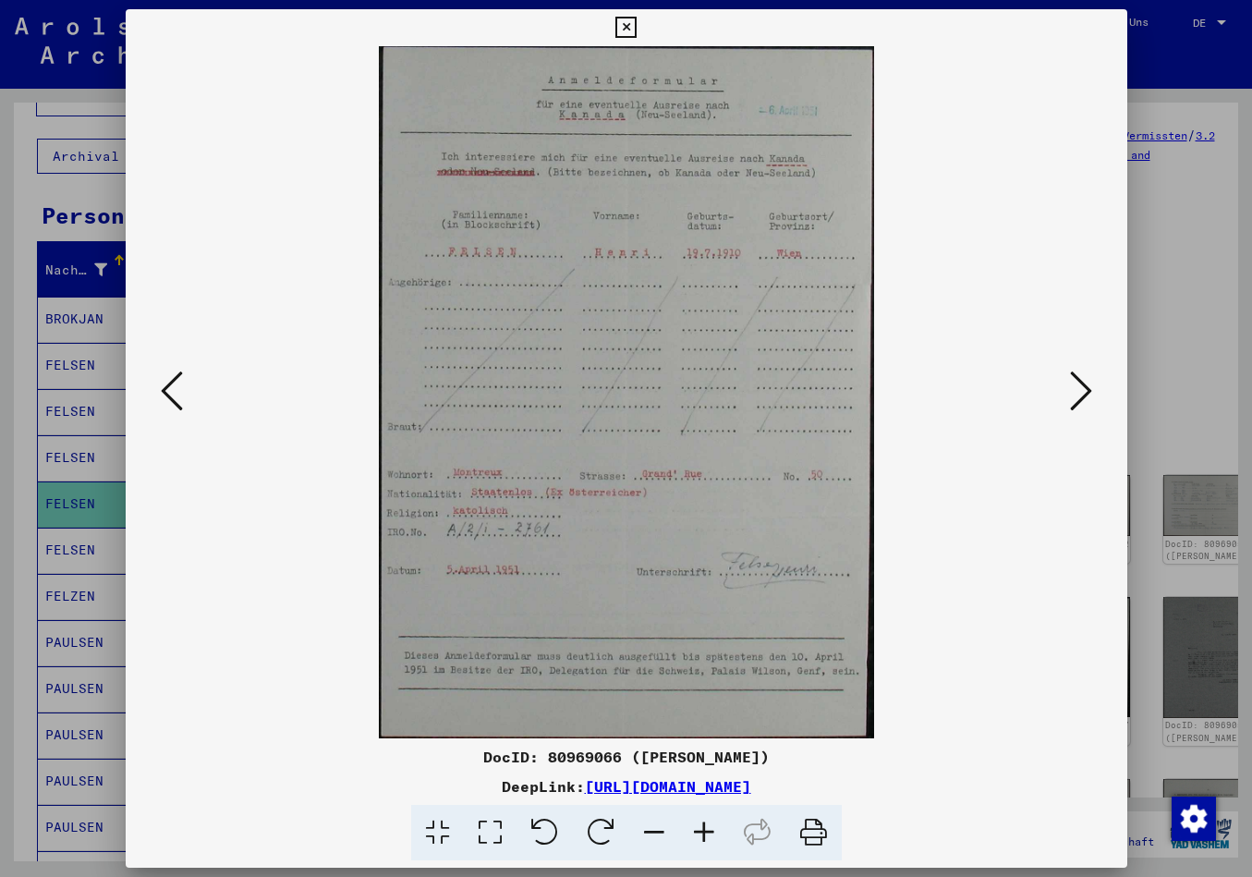
click at [1074, 384] on icon at bounding box center [1081, 391] width 22 height 44
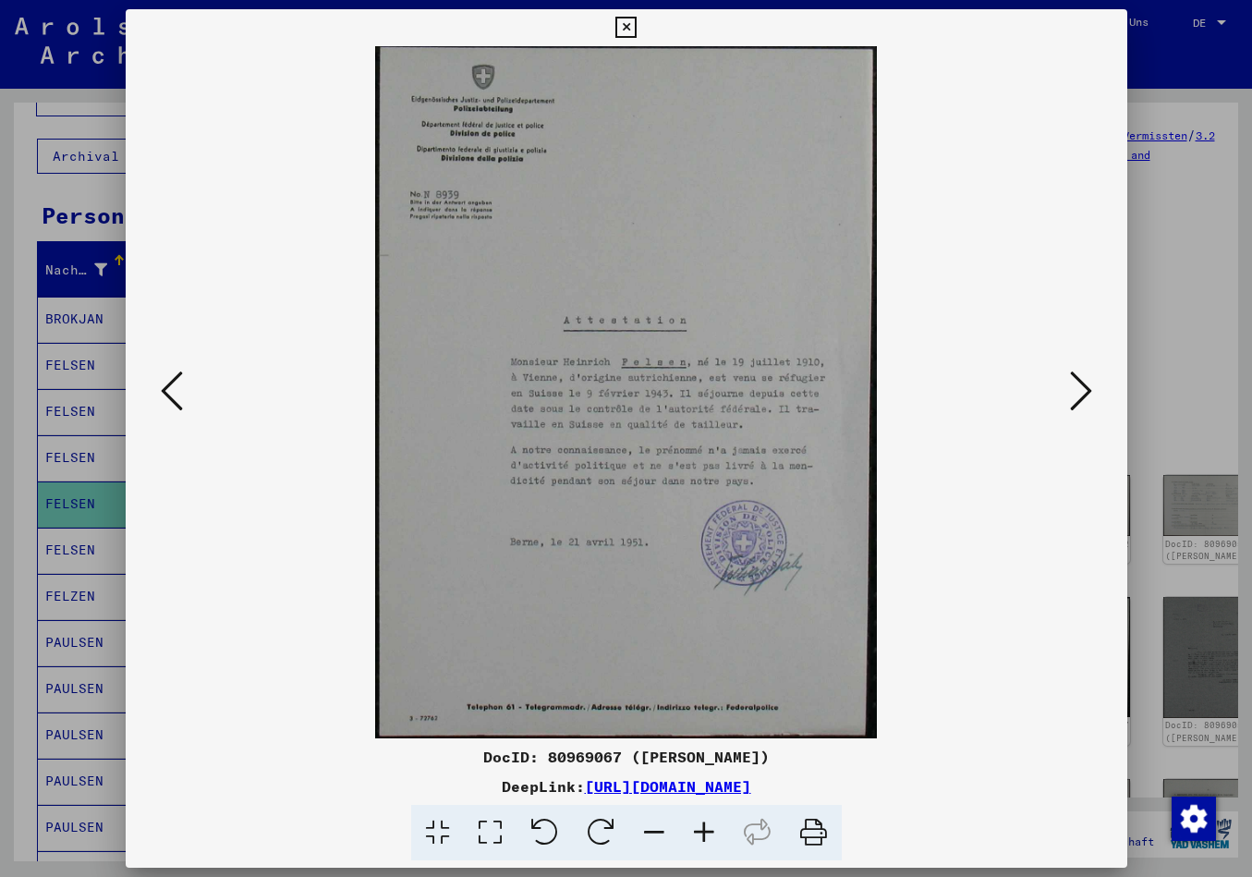
click at [1081, 400] on icon at bounding box center [1081, 391] width 22 height 44
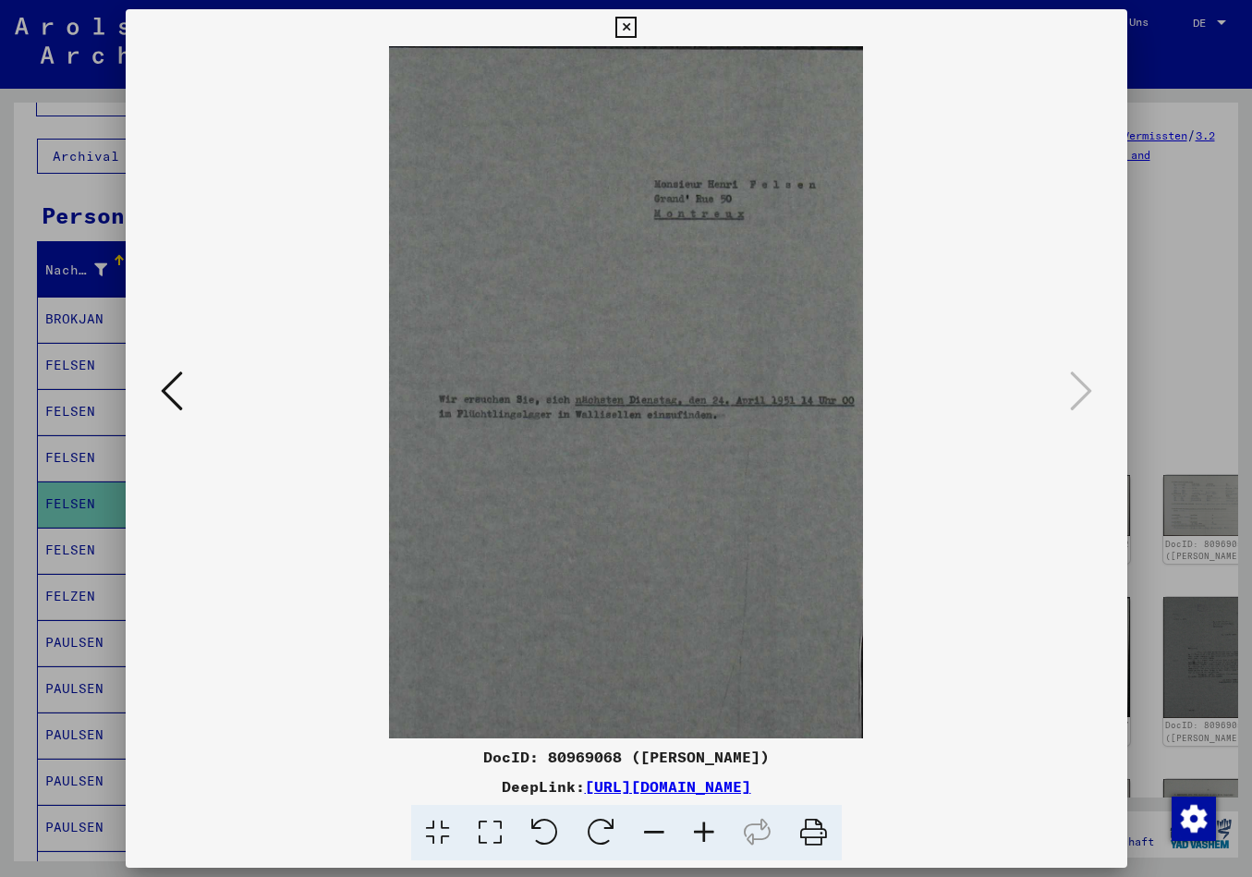
drag, startPoint x: 1110, startPoint y: 25, endPoint x: 1094, endPoint y: 37, distance: 19.8
click at [637, 28] on icon at bounding box center [626, 28] width 21 height 22
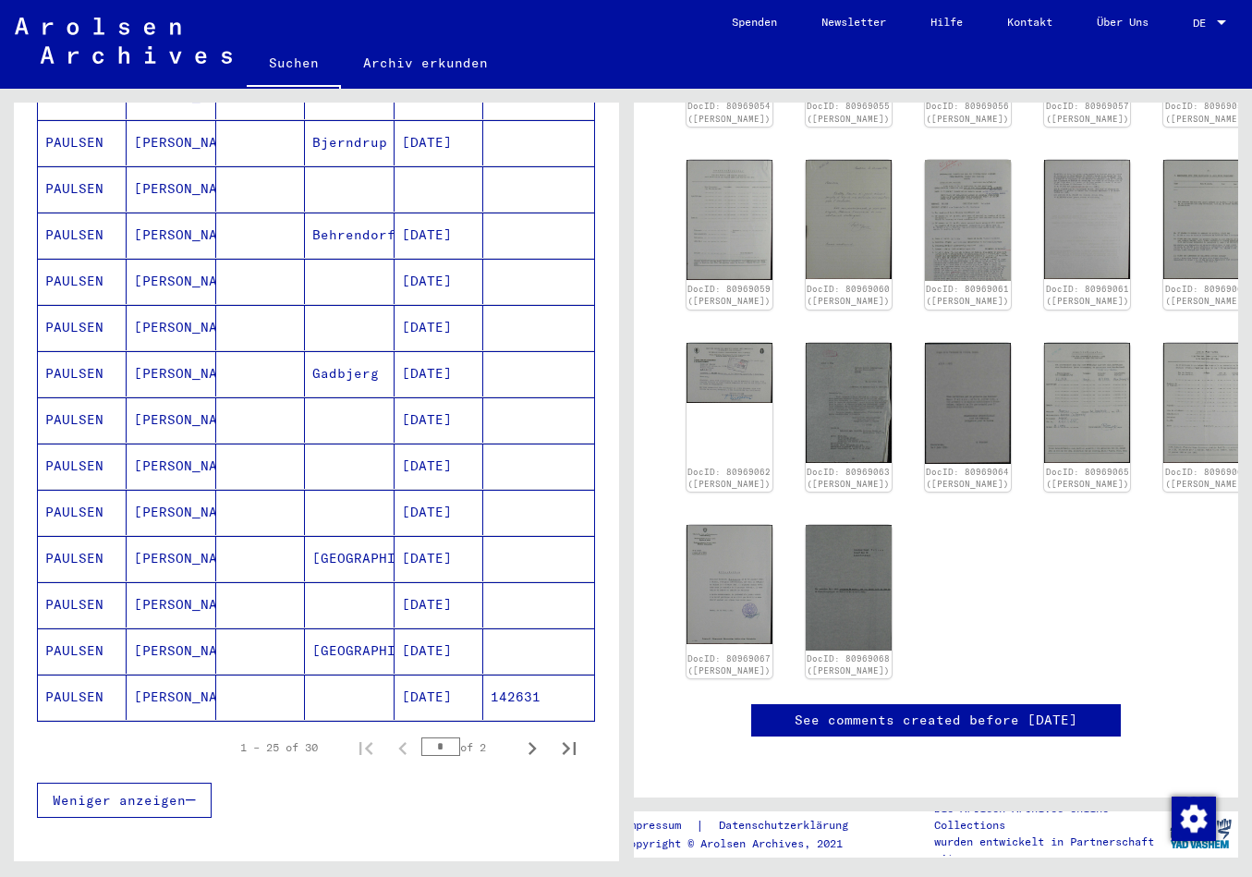
scroll to position [873, 0]
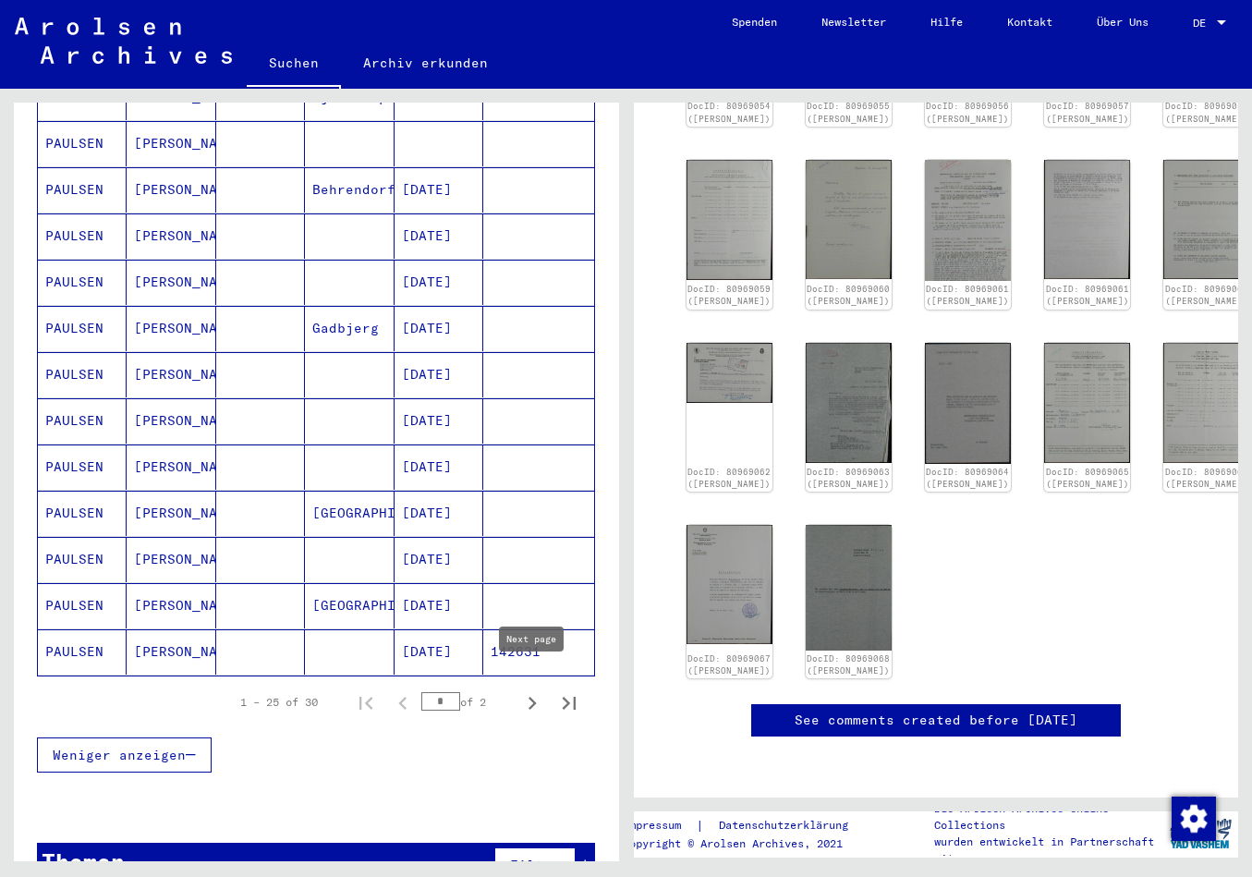
click at [528, 690] on icon "Next page" at bounding box center [532, 703] width 26 height 26
type input "*"
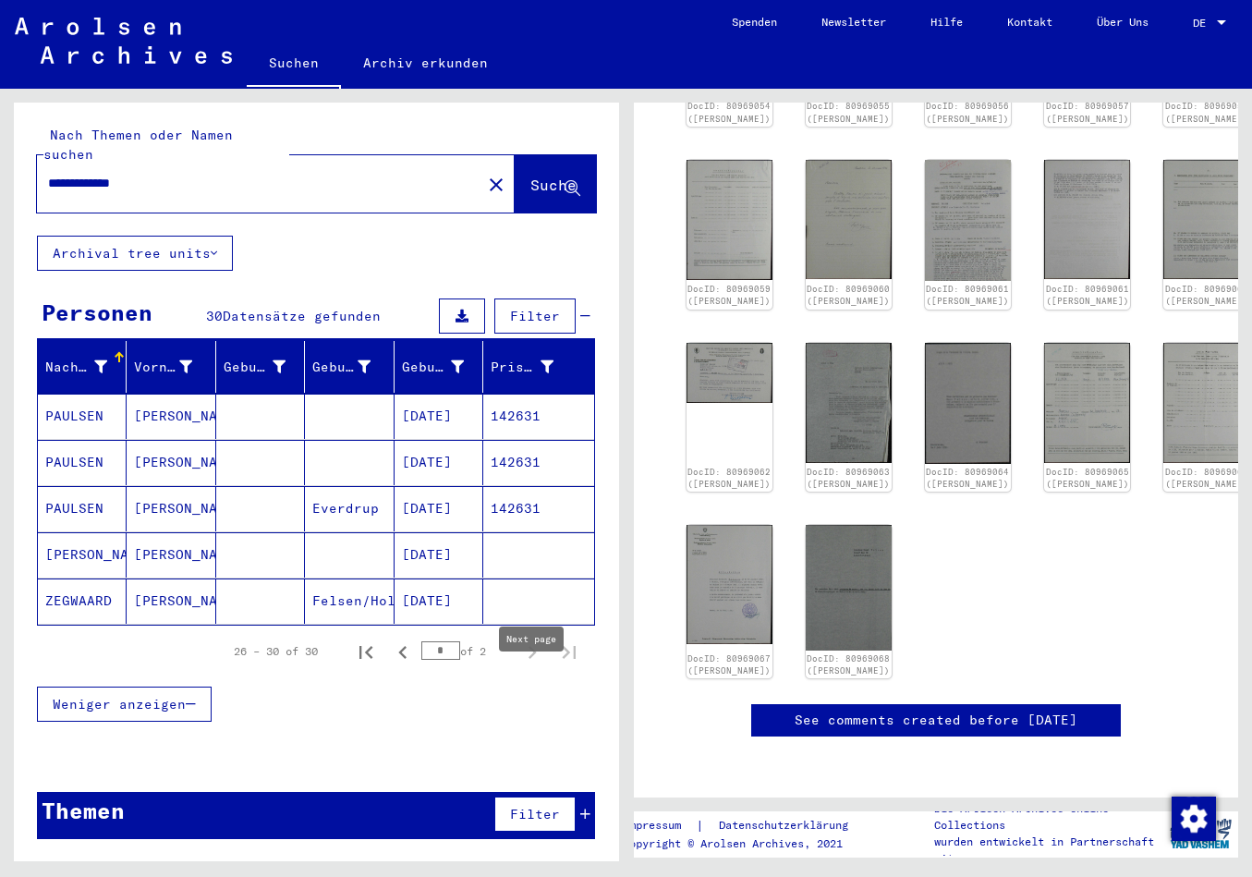
scroll to position [0, 0]
click at [329, 792] on div "Themen Filter" at bounding box center [316, 815] width 558 height 47
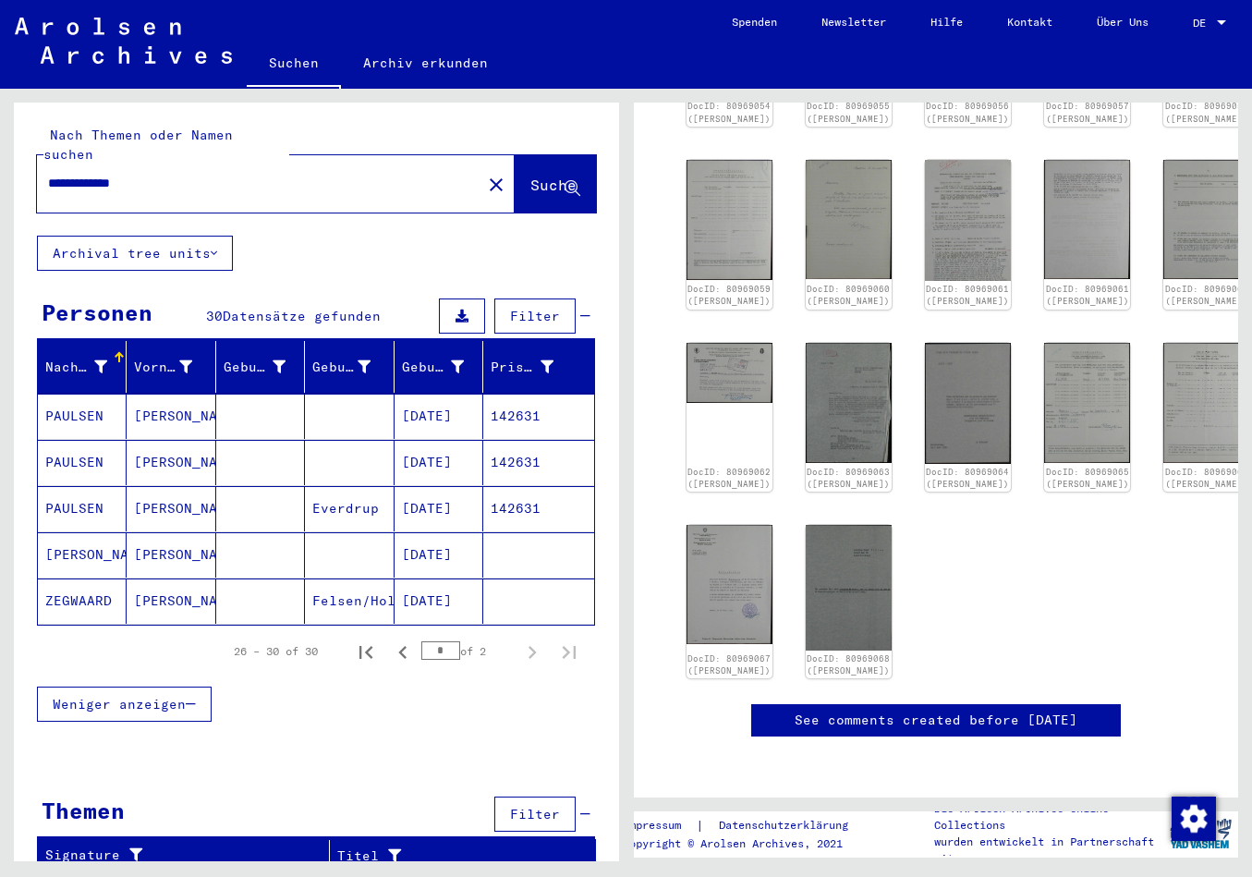
drag, startPoint x: 559, startPoint y: 24, endPoint x: 530, endPoint y: 1, distance: 37.5
click at [535, 0] on mat-sidenav-content "**********" at bounding box center [626, 438] width 1252 height 877
click at [1058, 57] on mat-toolbar "Suchen Archiv erkunden Detailfragen/-infos zu den Dokumenten? Stelle hier einen…" at bounding box center [626, 44] width 1252 height 89
click at [200, 687] on button "Weniger anzeigen" at bounding box center [124, 704] width 175 height 35
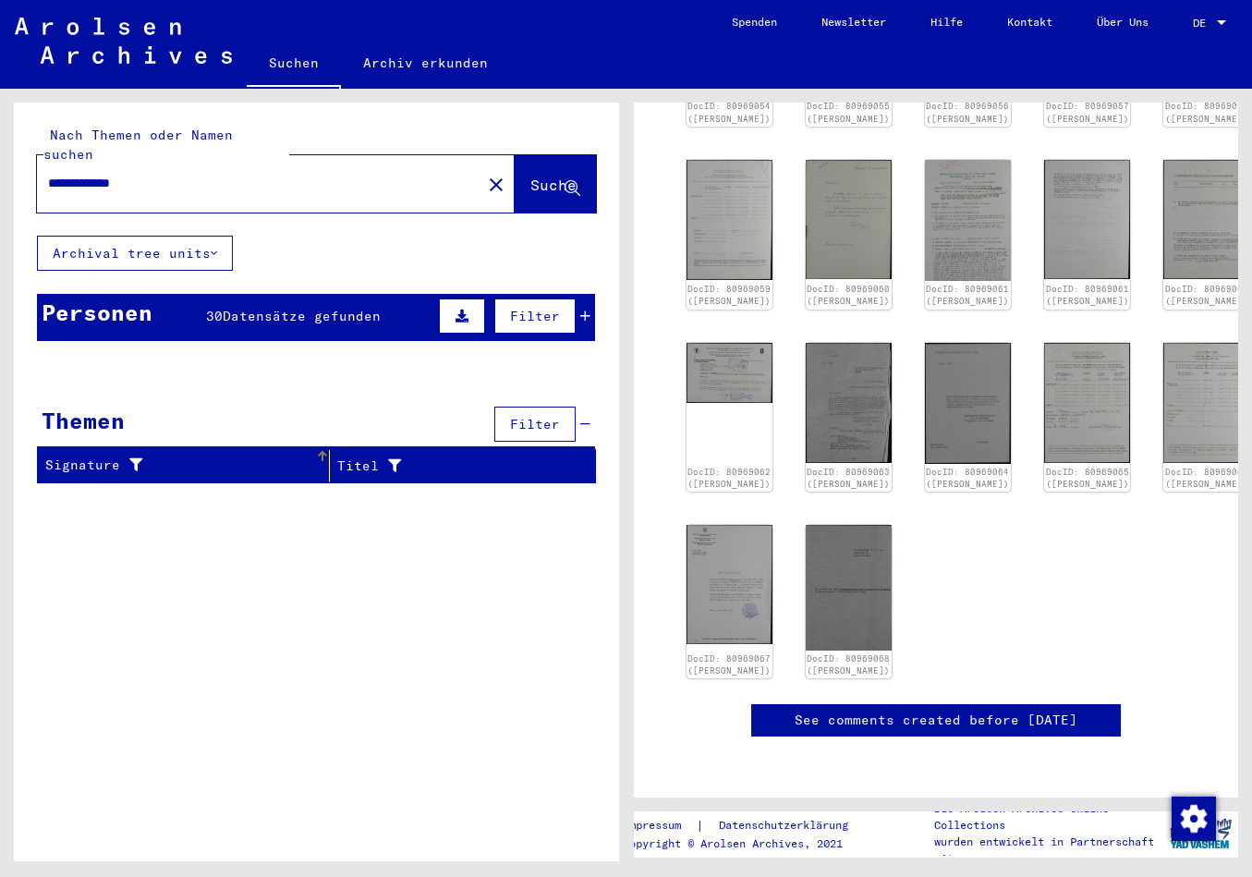
click at [104, 456] on div "Signature" at bounding box center [180, 465] width 270 height 19
